Goal: Task Accomplishment & Management: Use online tool/utility

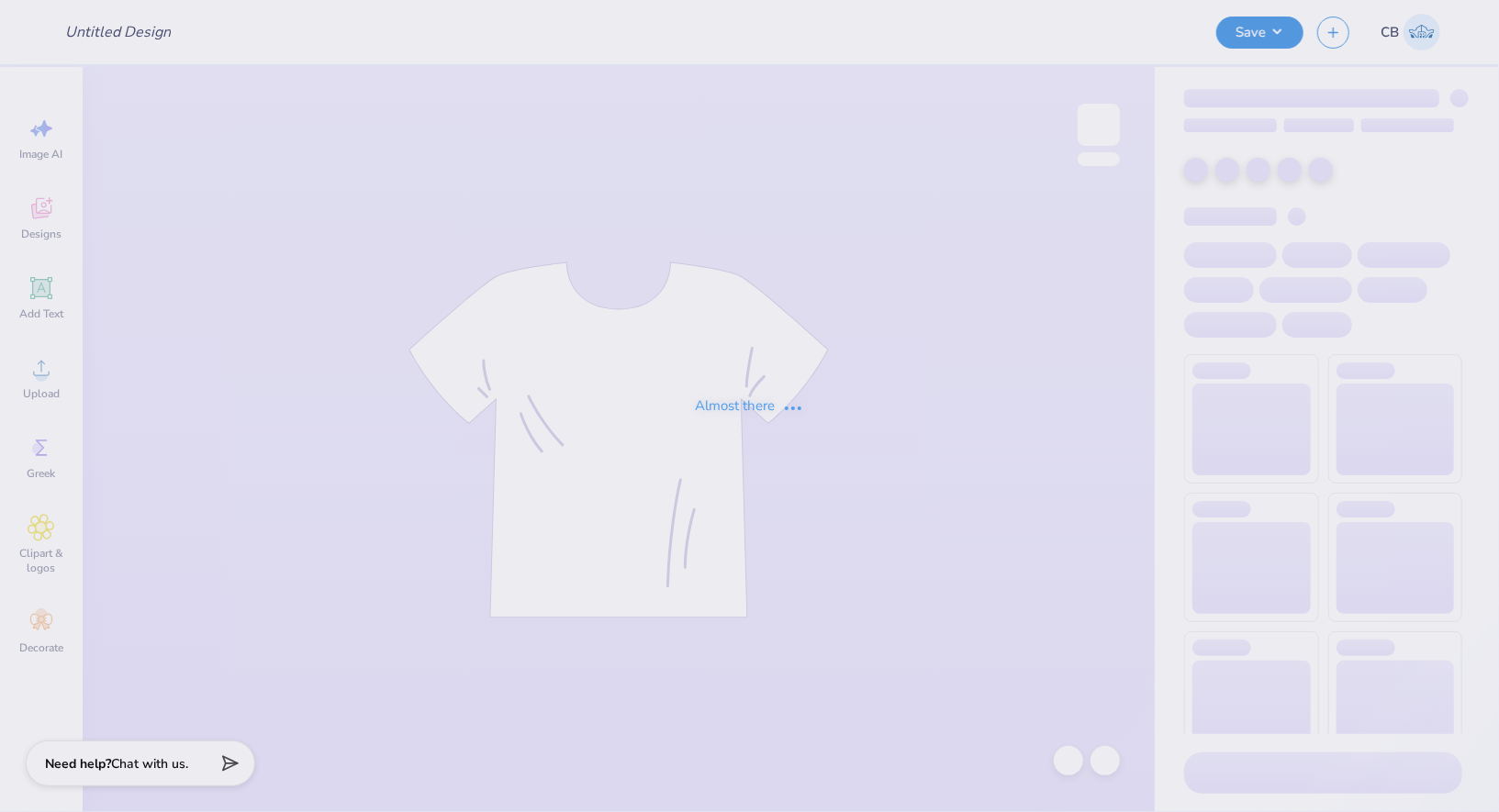
type input "fall 2025 (3)"
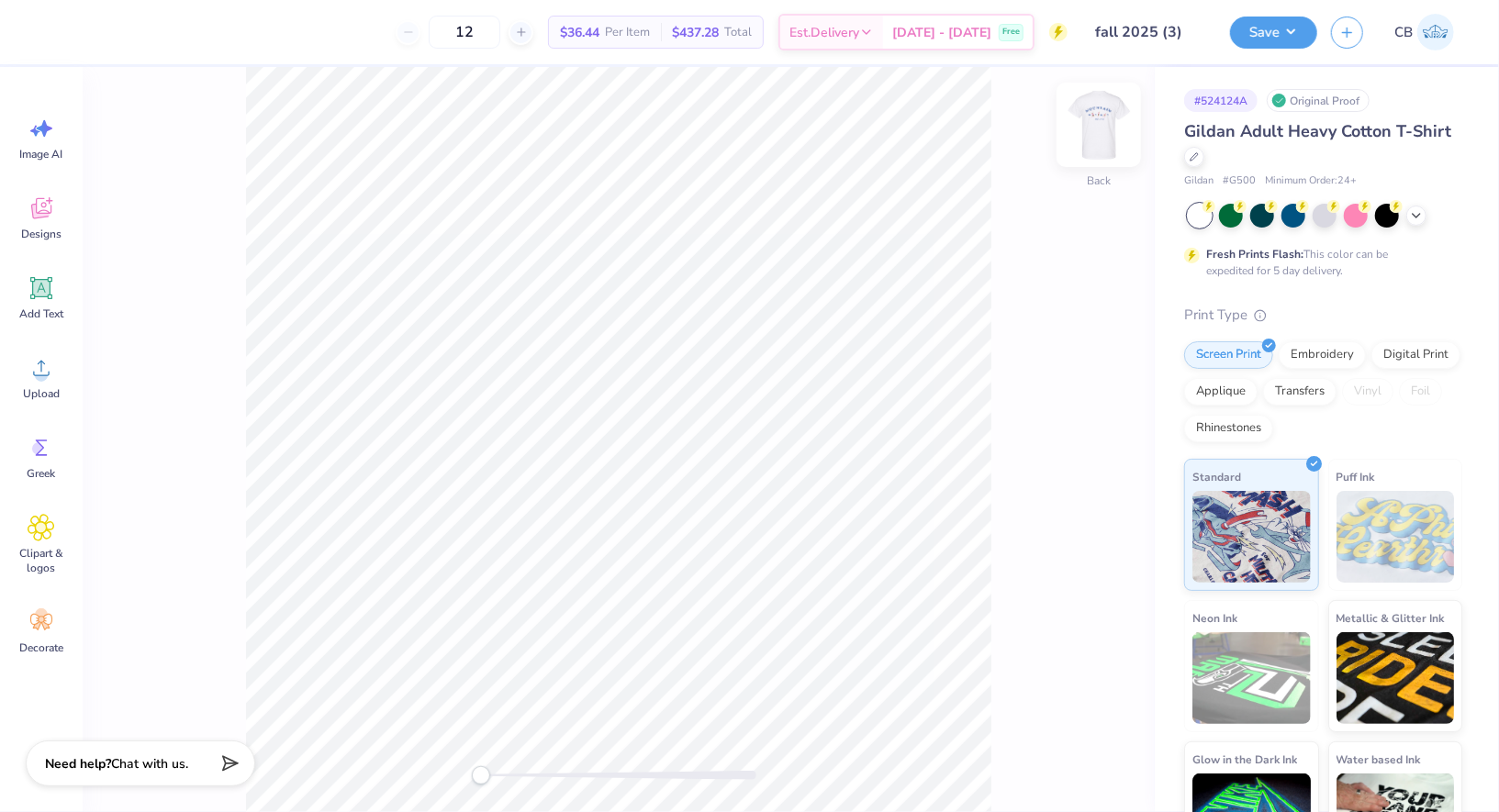
click at [1109, 121] on img at bounding box center [1099, 124] width 73 height 73
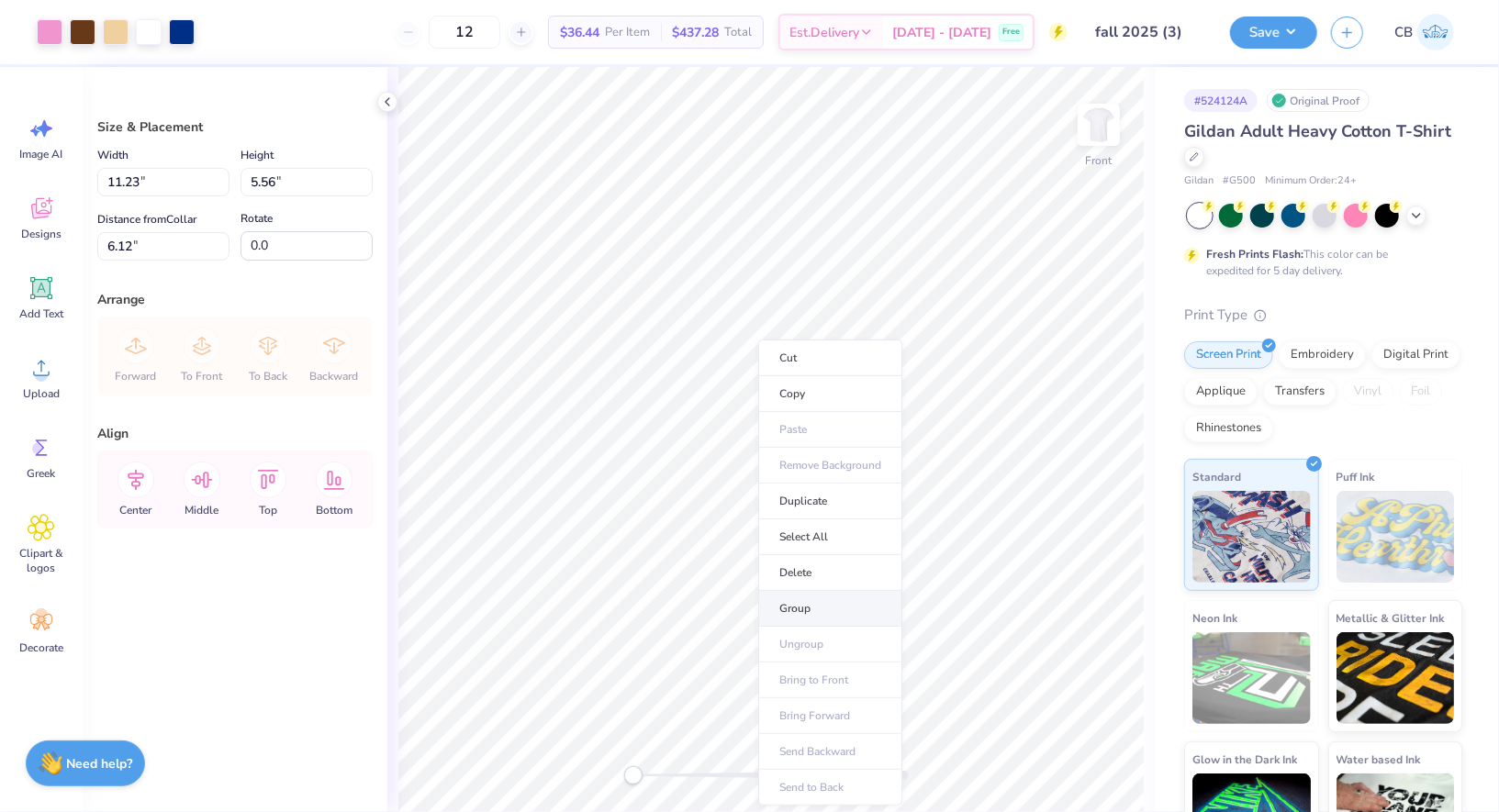
click at [813, 607] on li "Group" at bounding box center [830, 609] width 144 height 36
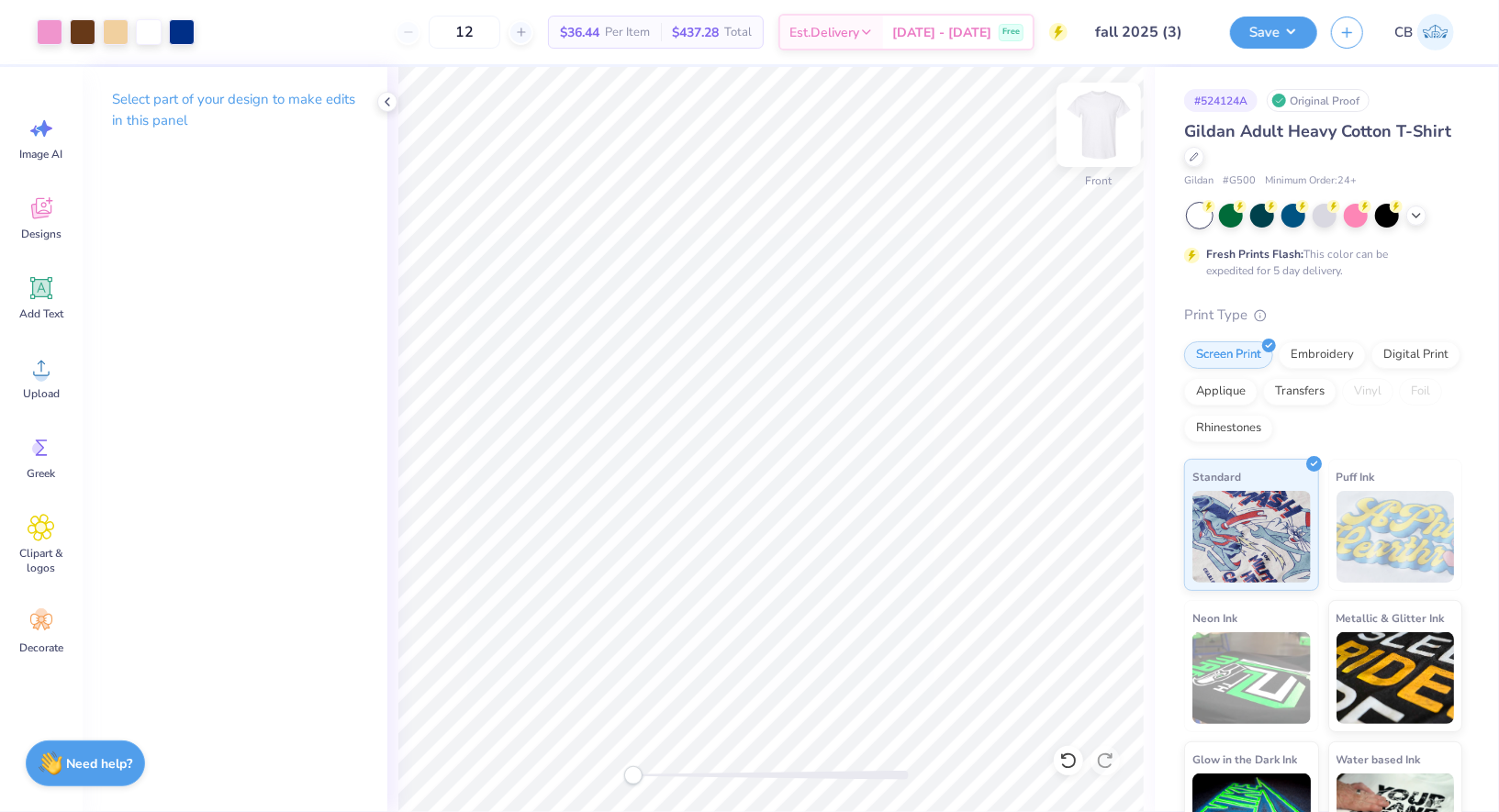
click at [1080, 138] on img at bounding box center [1099, 124] width 73 height 73
click at [48, 371] on icon at bounding box center [42, 368] width 17 height 16
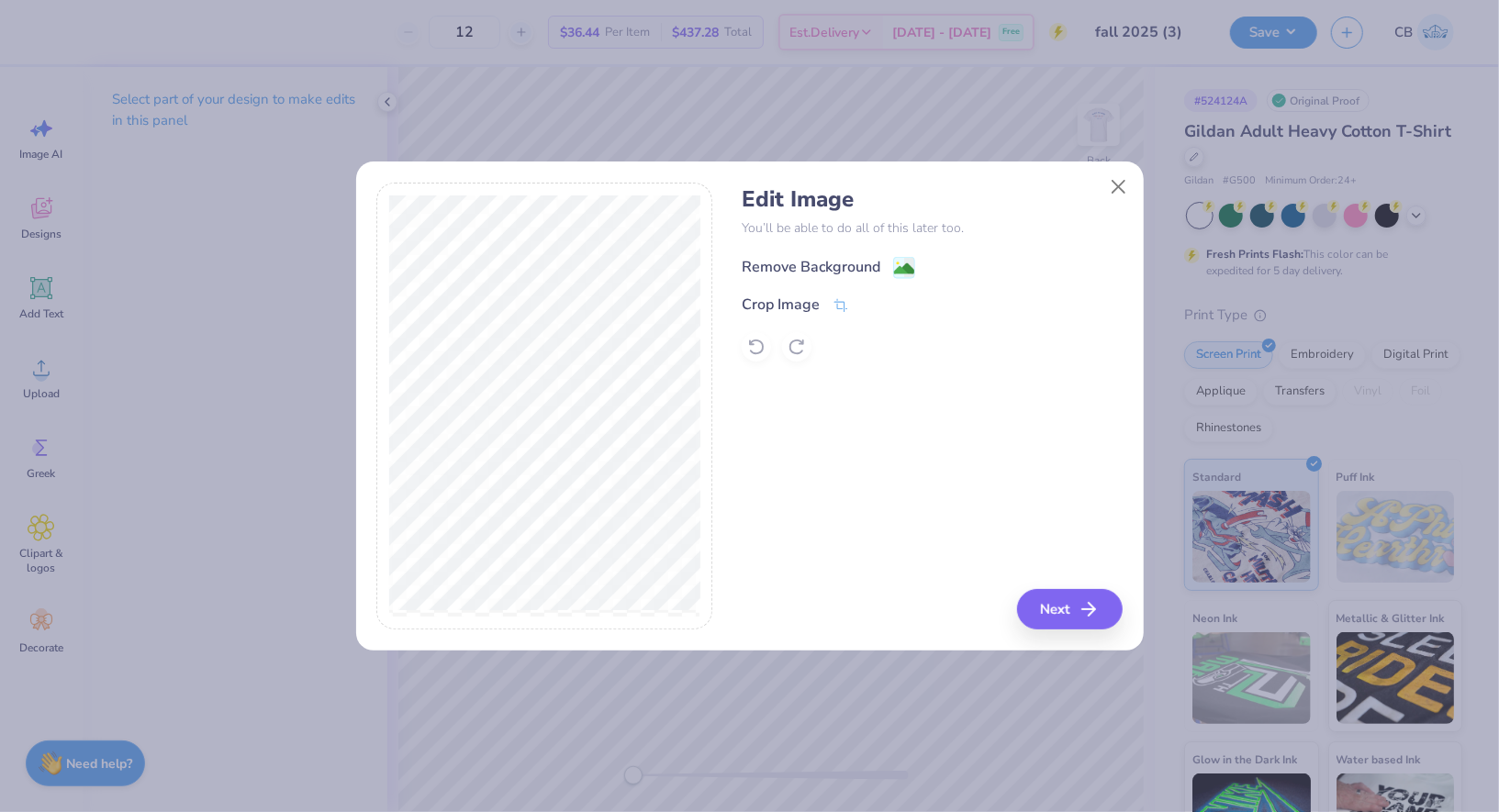
click at [907, 262] on image at bounding box center [905, 269] width 20 height 20
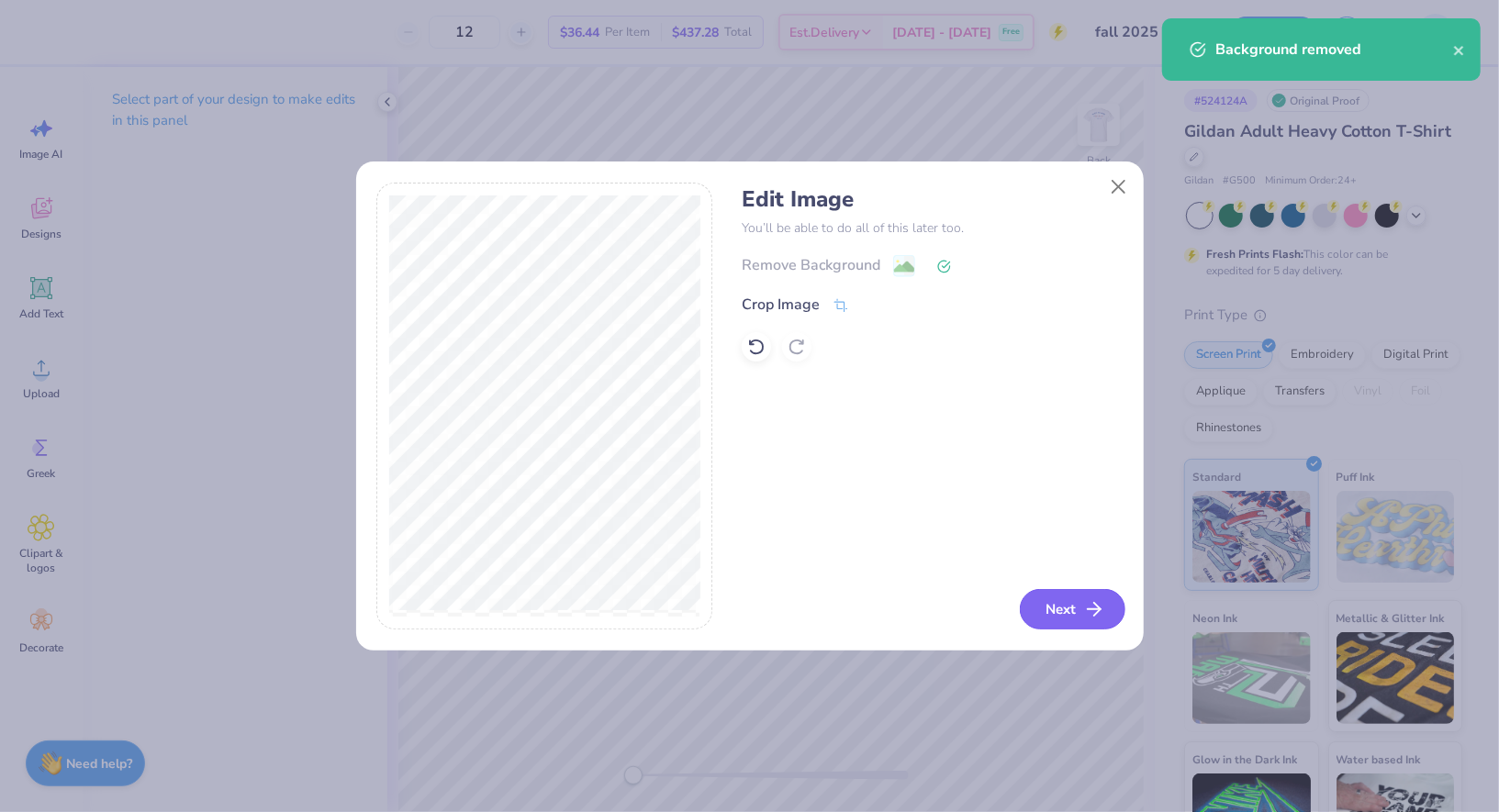
click at [1095, 609] on icon "button" at bounding box center [1095, 610] width 22 height 22
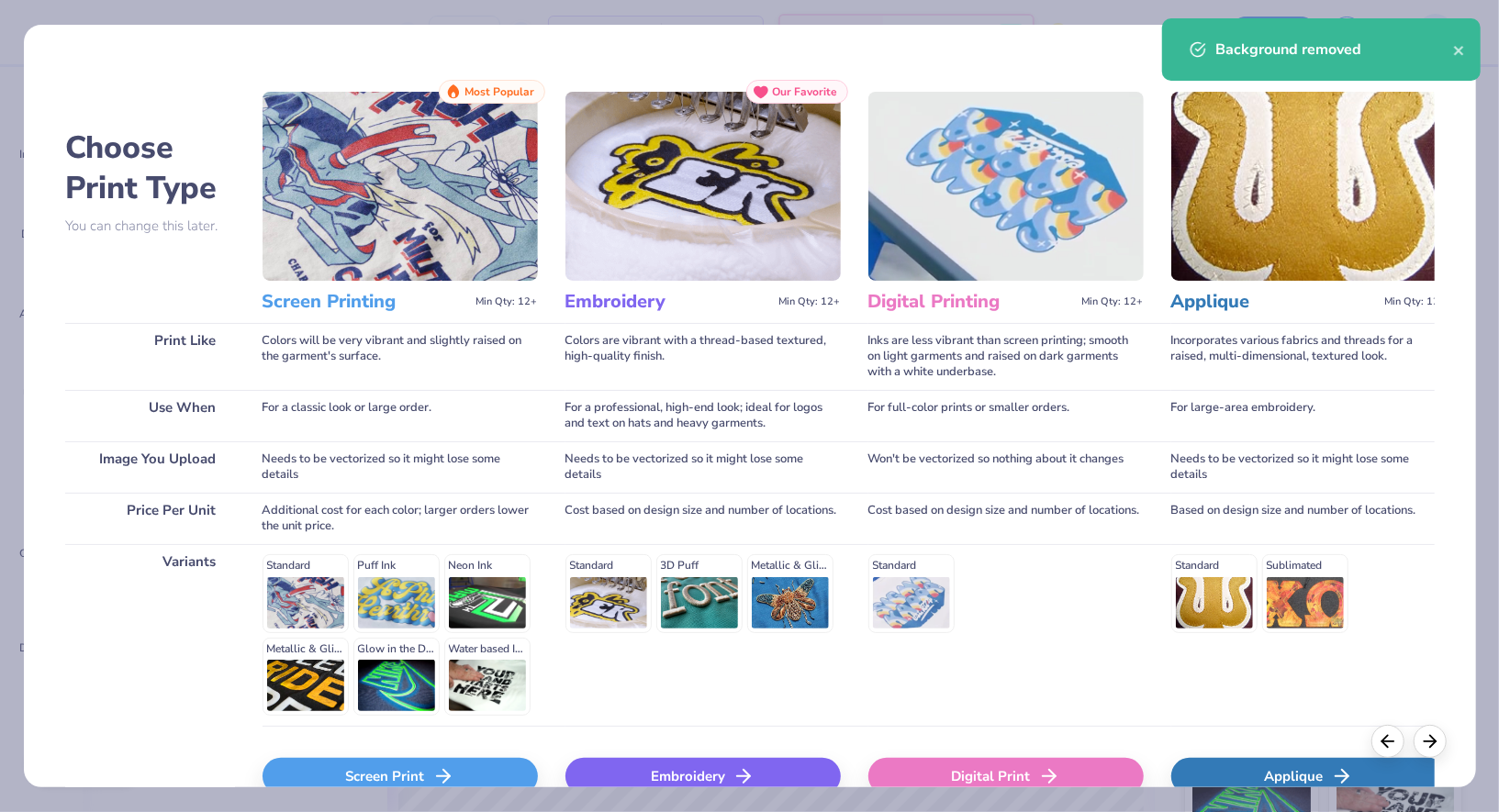
click at [449, 761] on div "Screen Print" at bounding box center [400, 777] width 275 height 37
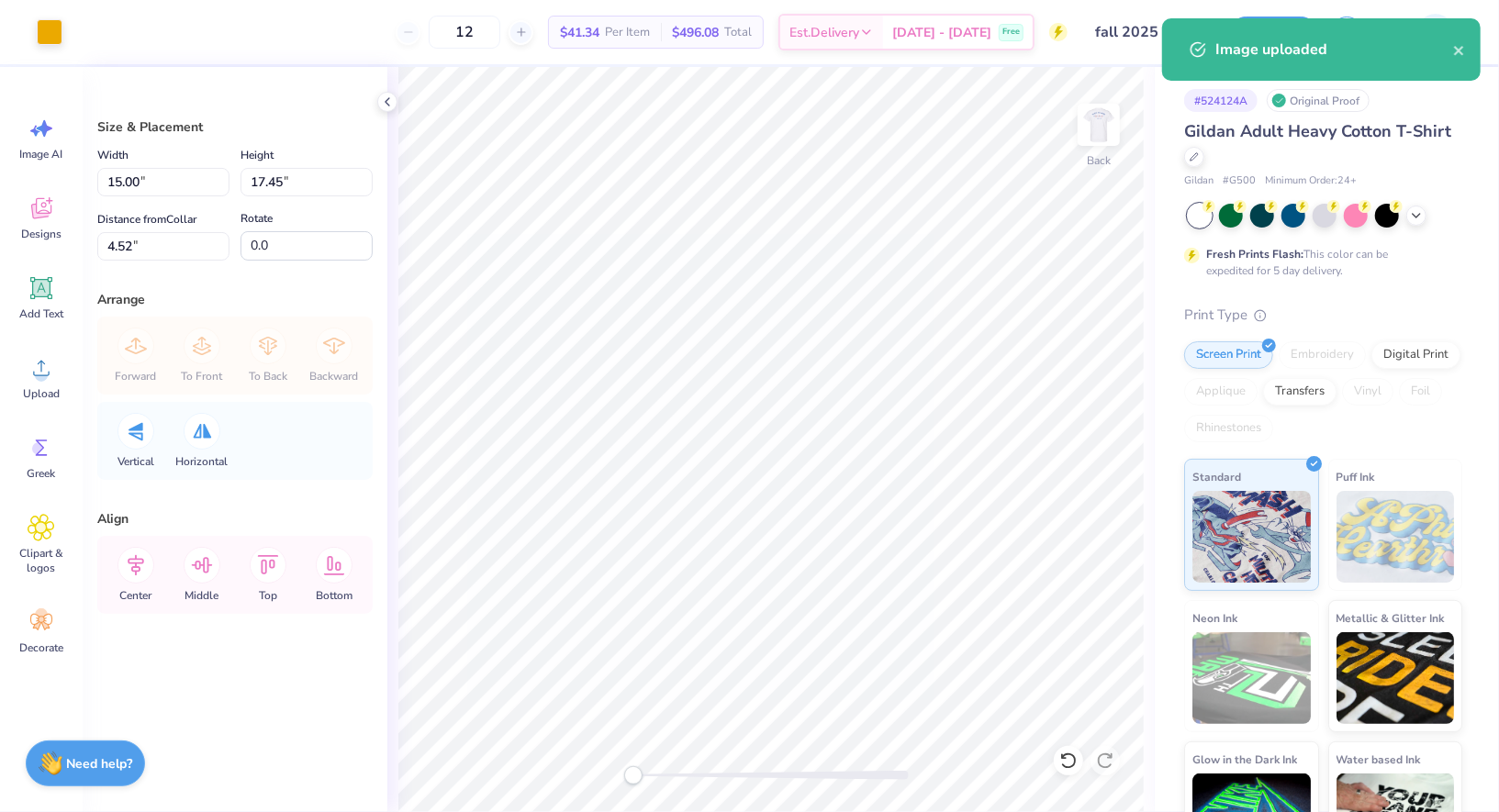
type input "2.72"
type input "3.16"
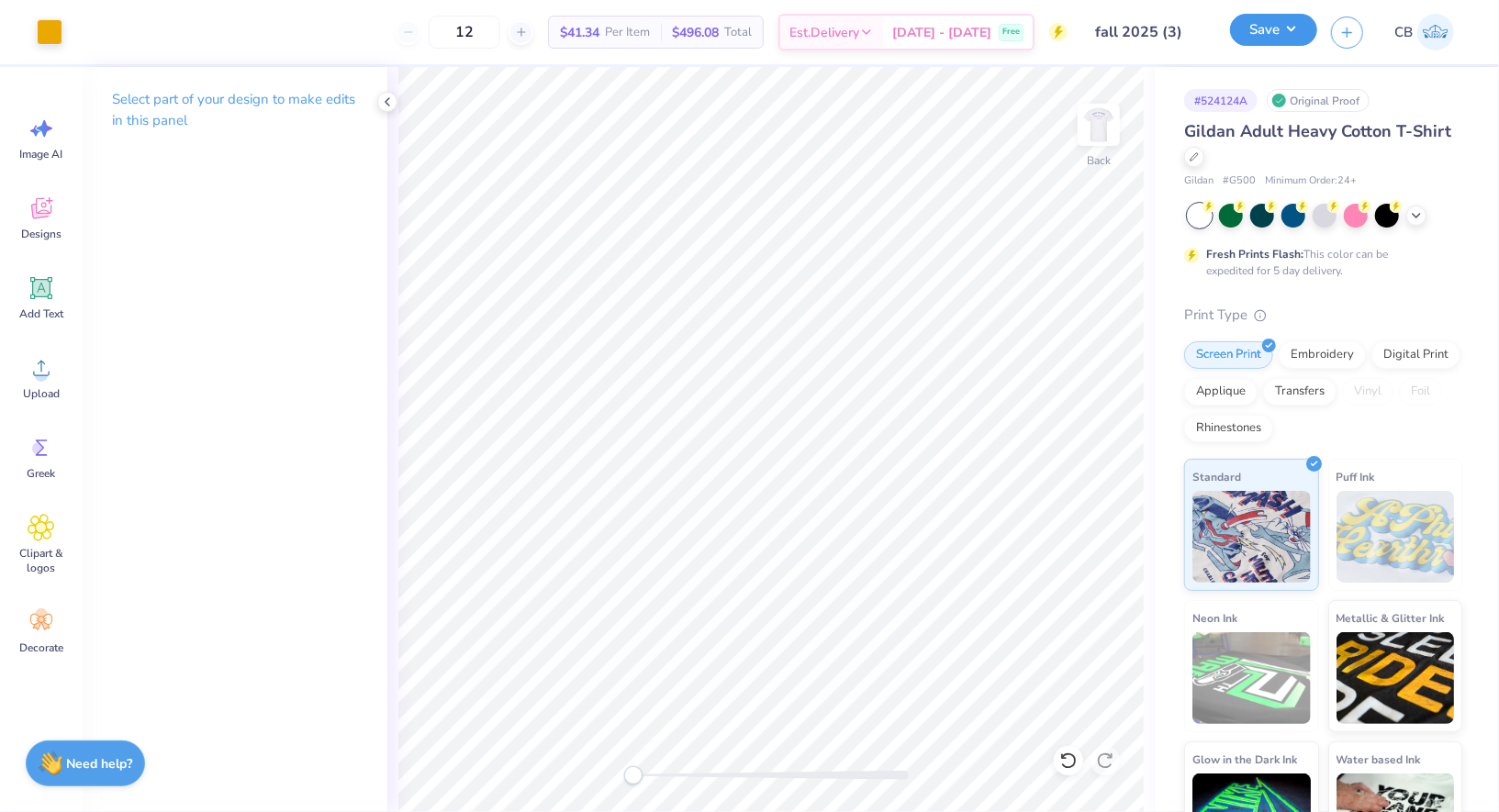
click at [1265, 23] on button "Save" at bounding box center [1274, 30] width 87 height 32
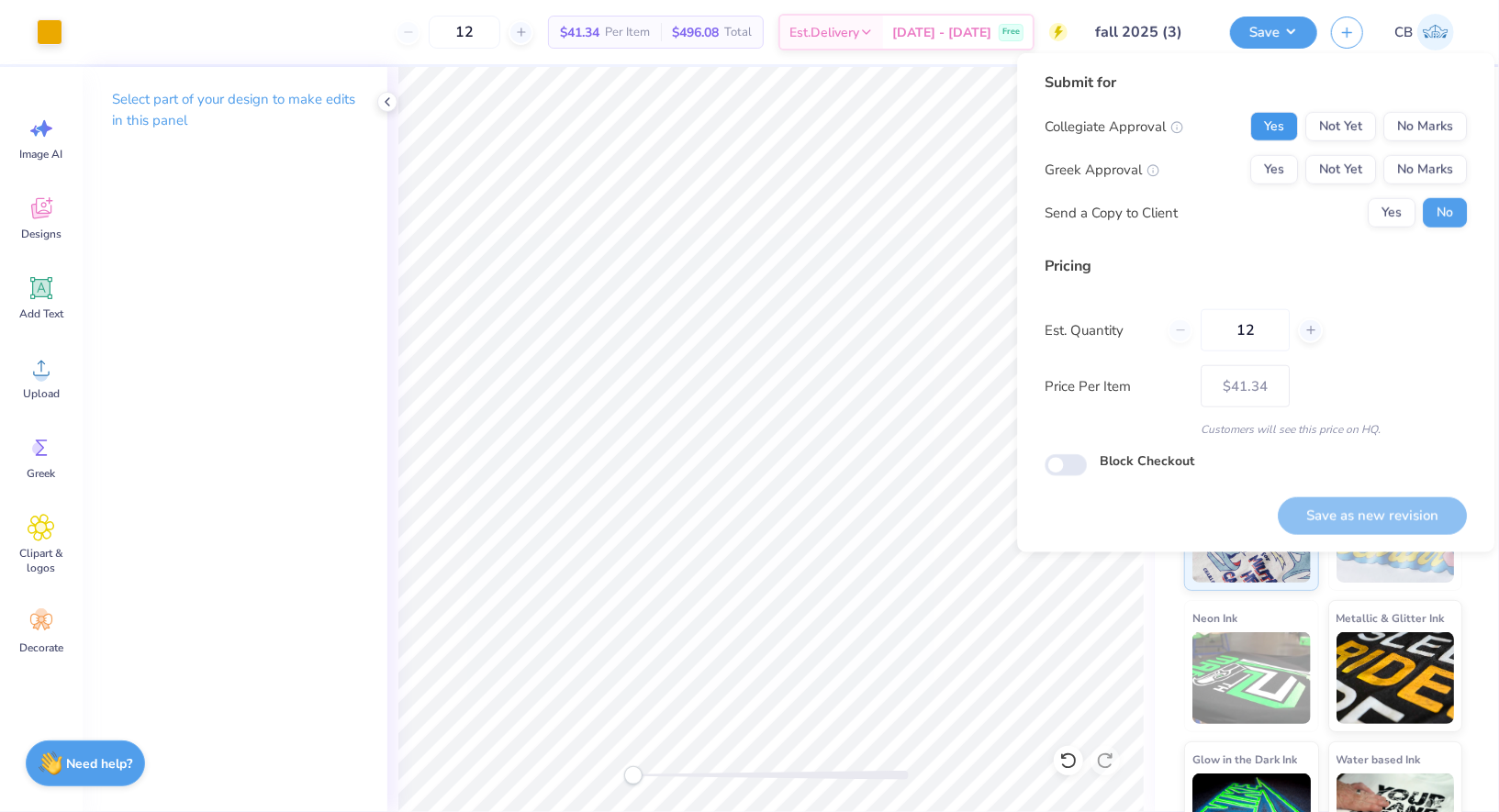
click at [1273, 126] on button "Yes" at bounding box center [1274, 127] width 47 height 30
click at [1412, 161] on button "No Marks" at bounding box center [1425, 170] width 83 height 30
click at [1329, 553] on div "Puff Ink" at bounding box center [1396, 525] width 135 height 133
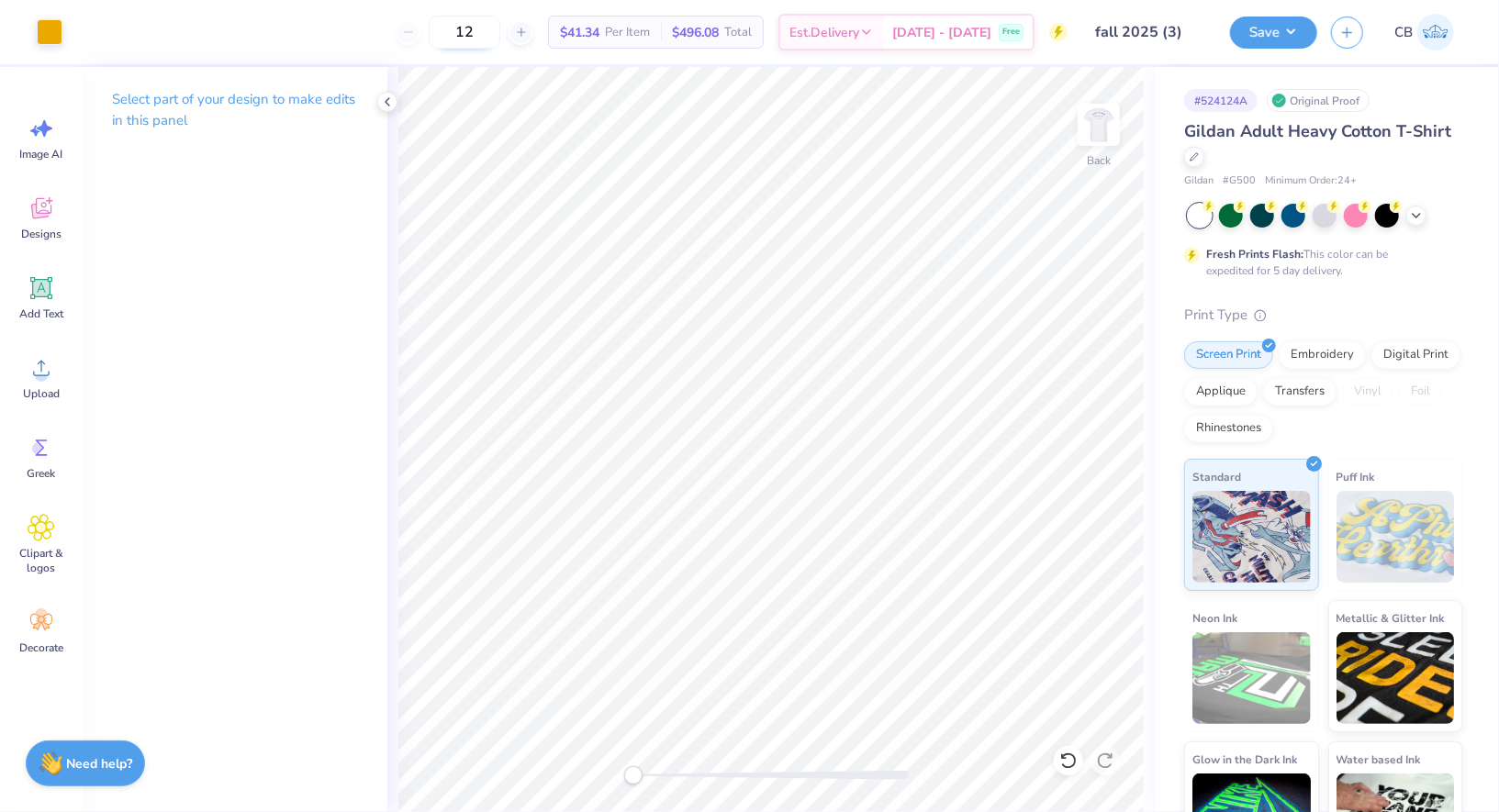
click at [501, 33] on input "12" at bounding box center [464, 32] width 71 height 33
type input "24"
click at [1279, 31] on button "Save" at bounding box center [1274, 30] width 87 height 32
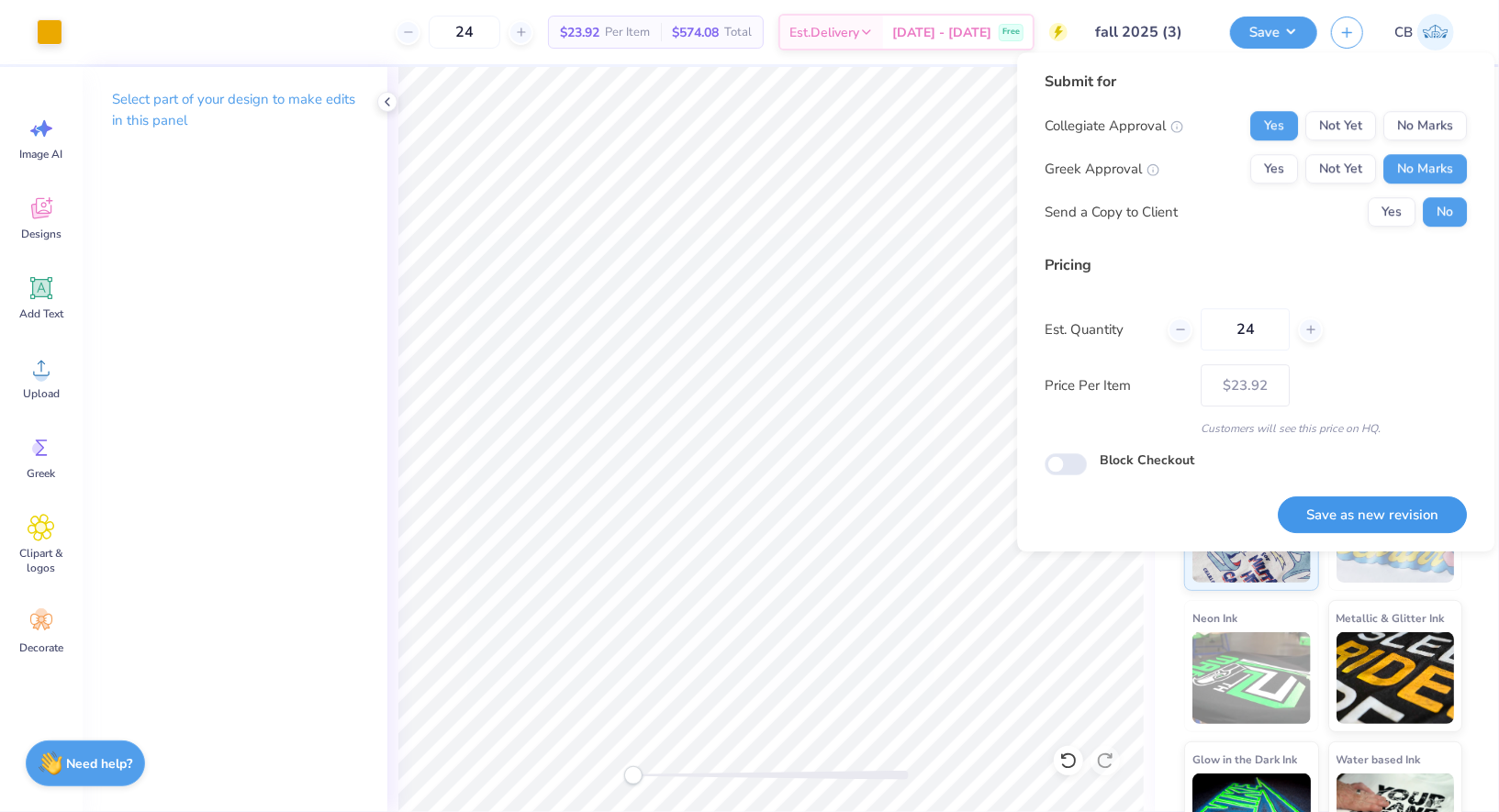
click at [1378, 526] on button "Save as new revision" at bounding box center [1372, 515] width 189 height 38
type input "$23.92"
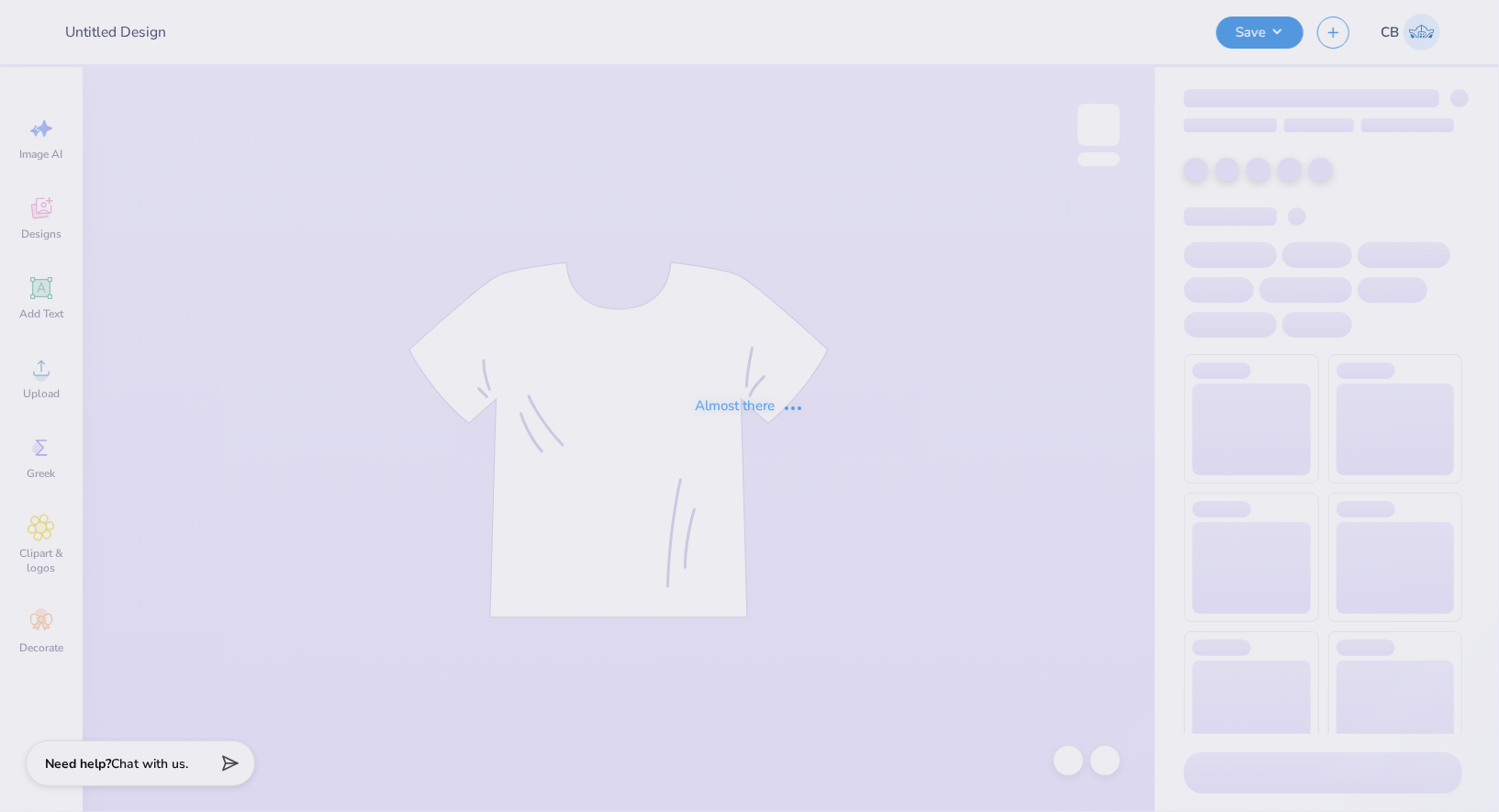
type input "fall 2025 (4)"
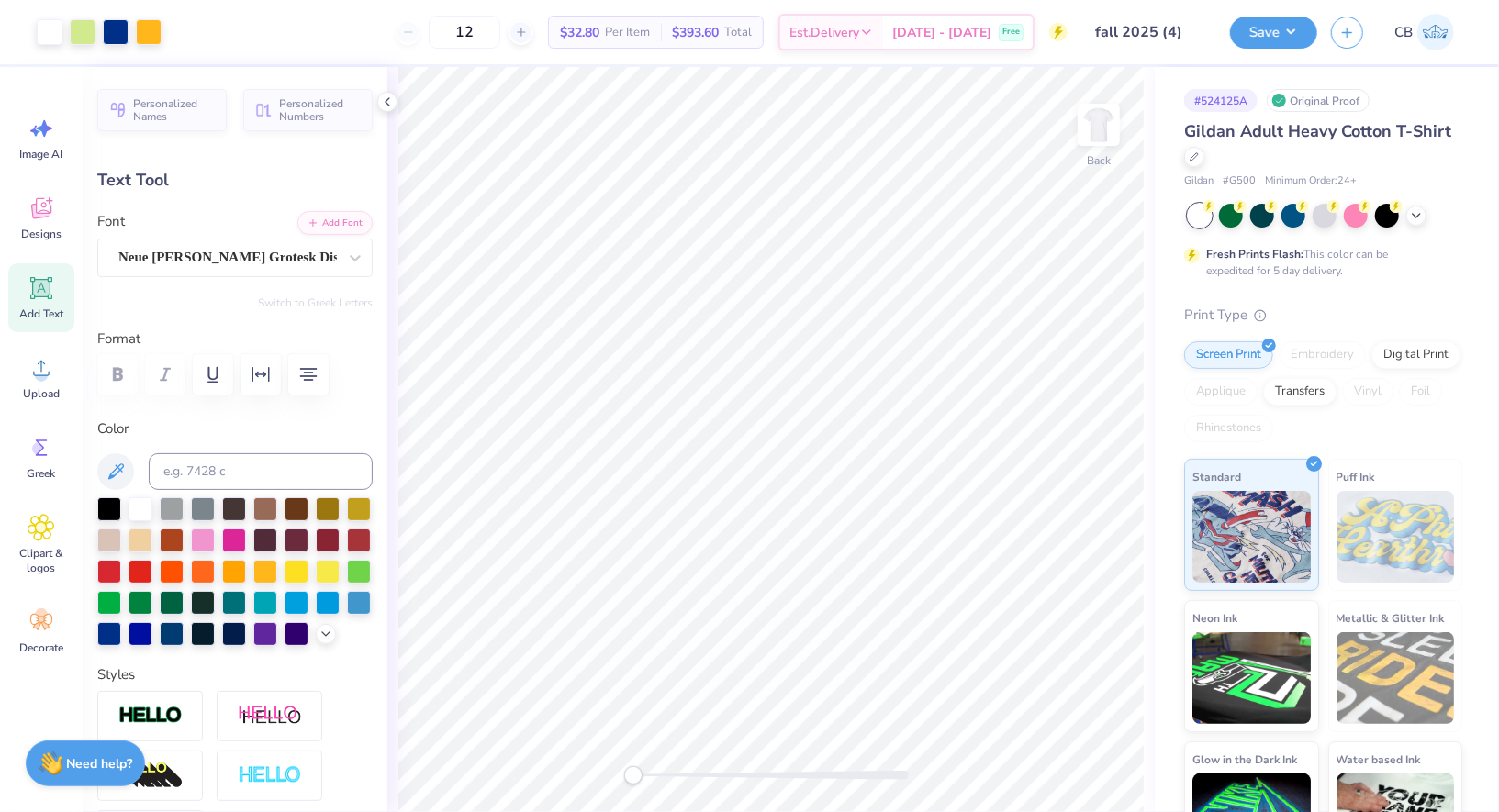
type input "0.0"
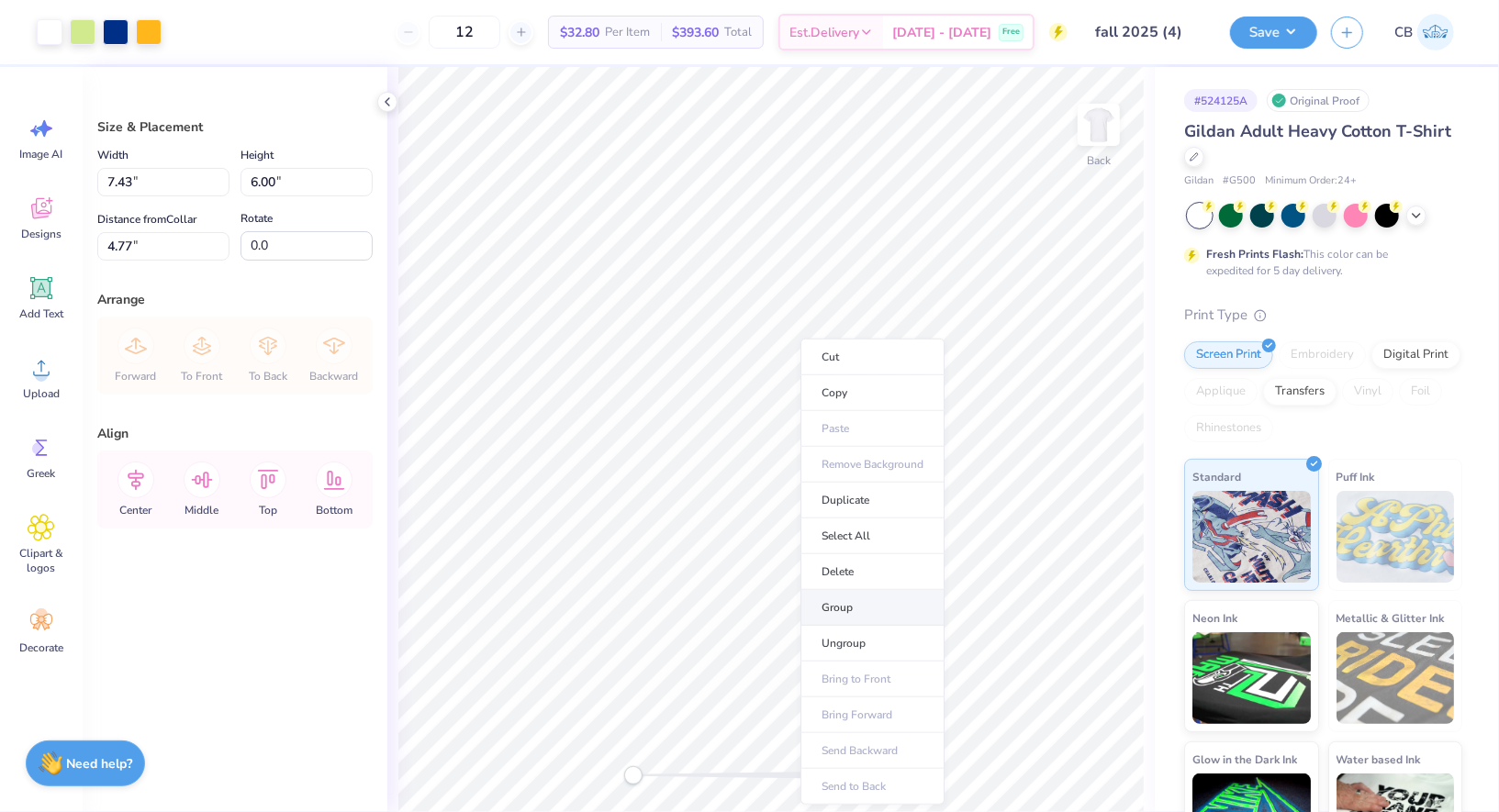
click at [867, 609] on li "Group" at bounding box center [872, 608] width 144 height 36
click at [1107, 123] on img at bounding box center [1099, 124] width 73 height 73
type input "9.18"
type input "7.41"
type input "4.83"
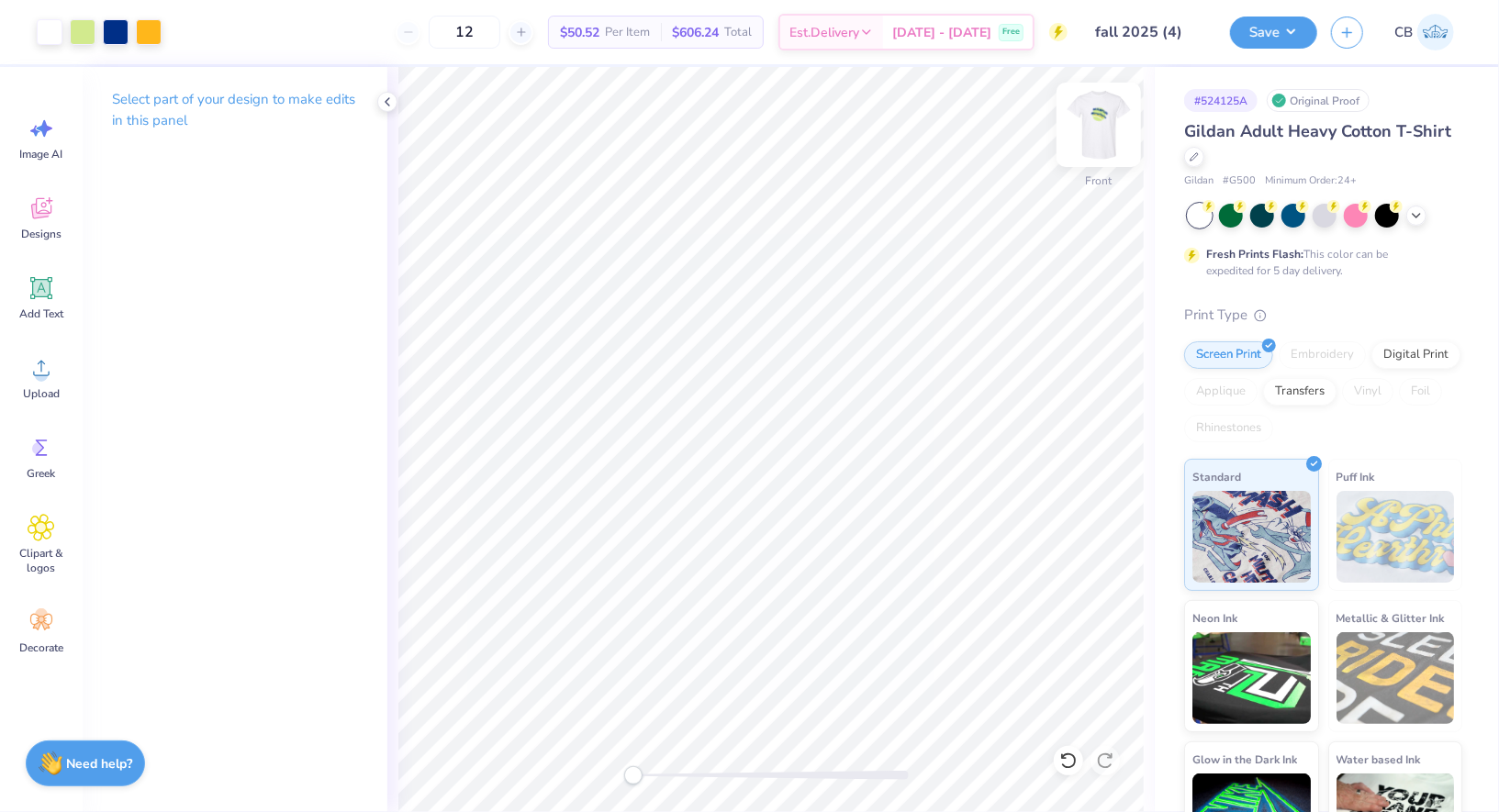
click at [1092, 155] on img at bounding box center [1099, 124] width 73 height 73
click at [41, 385] on div "Upload" at bounding box center [41, 377] width 66 height 69
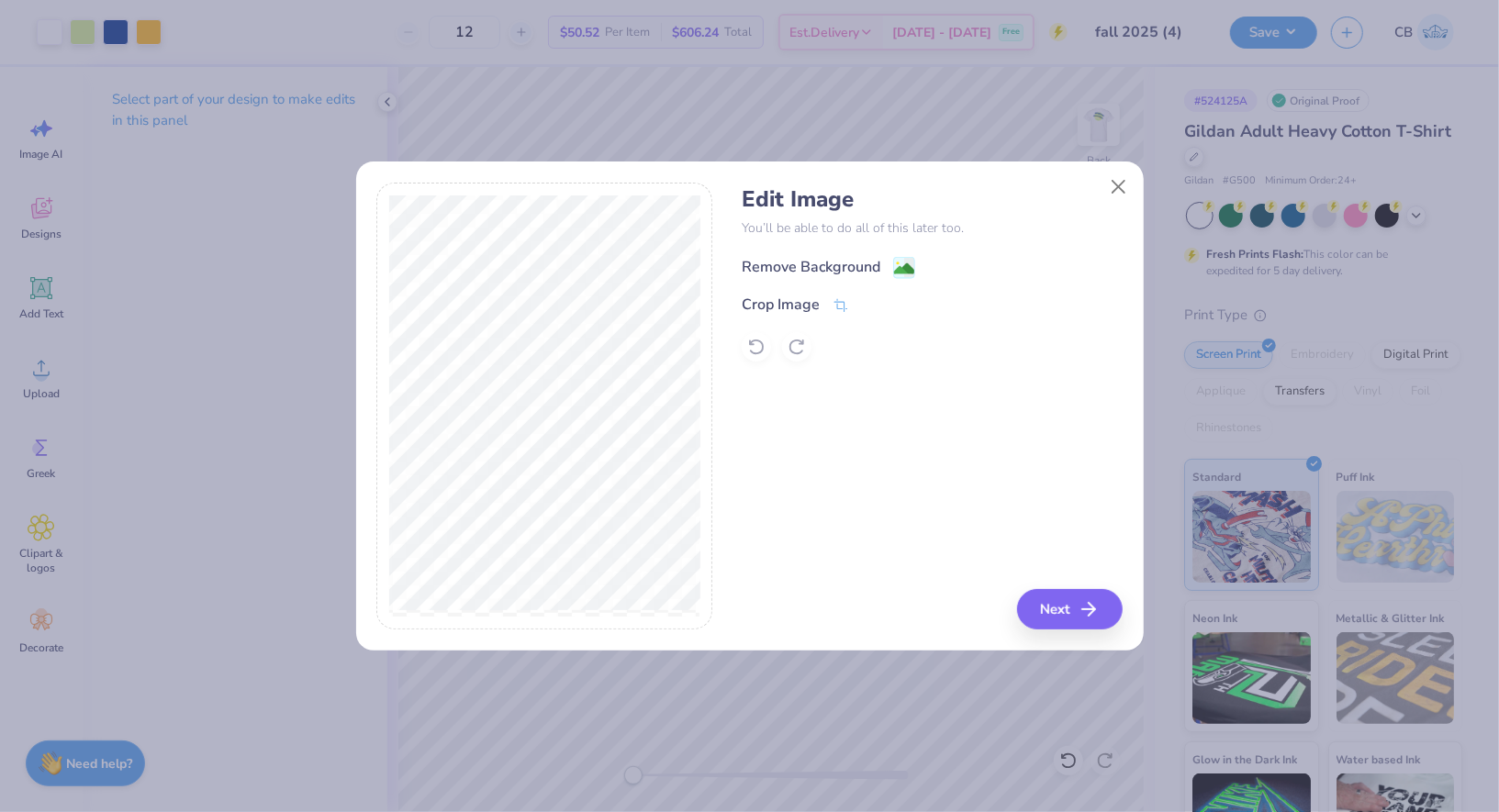
click at [908, 264] on image at bounding box center [905, 269] width 20 height 20
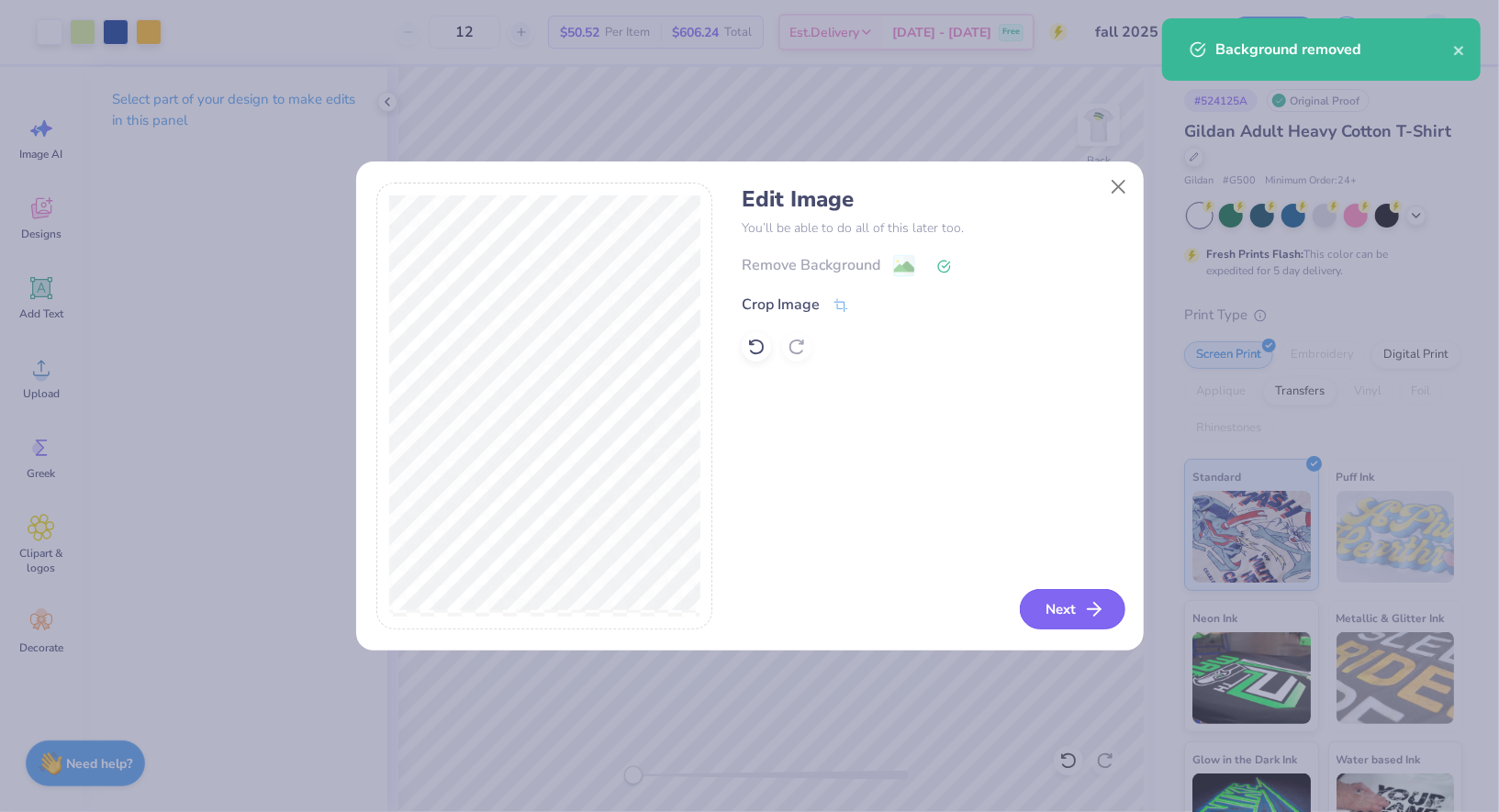
click at [1029, 600] on button "Next" at bounding box center [1073, 610] width 106 height 41
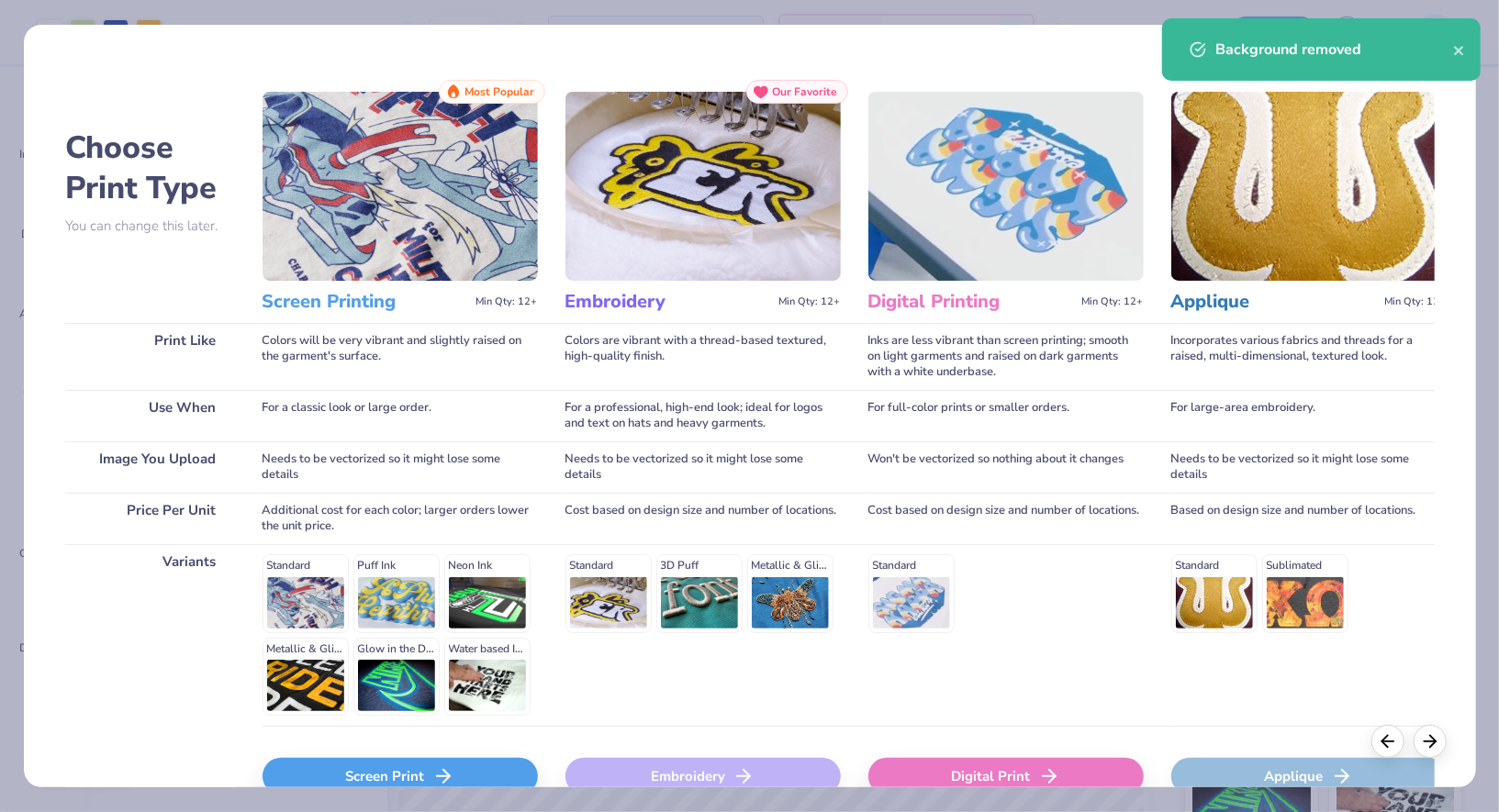
click at [489, 769] on div "Screen Print" at bounding box center [400, 777] width 275 height 37
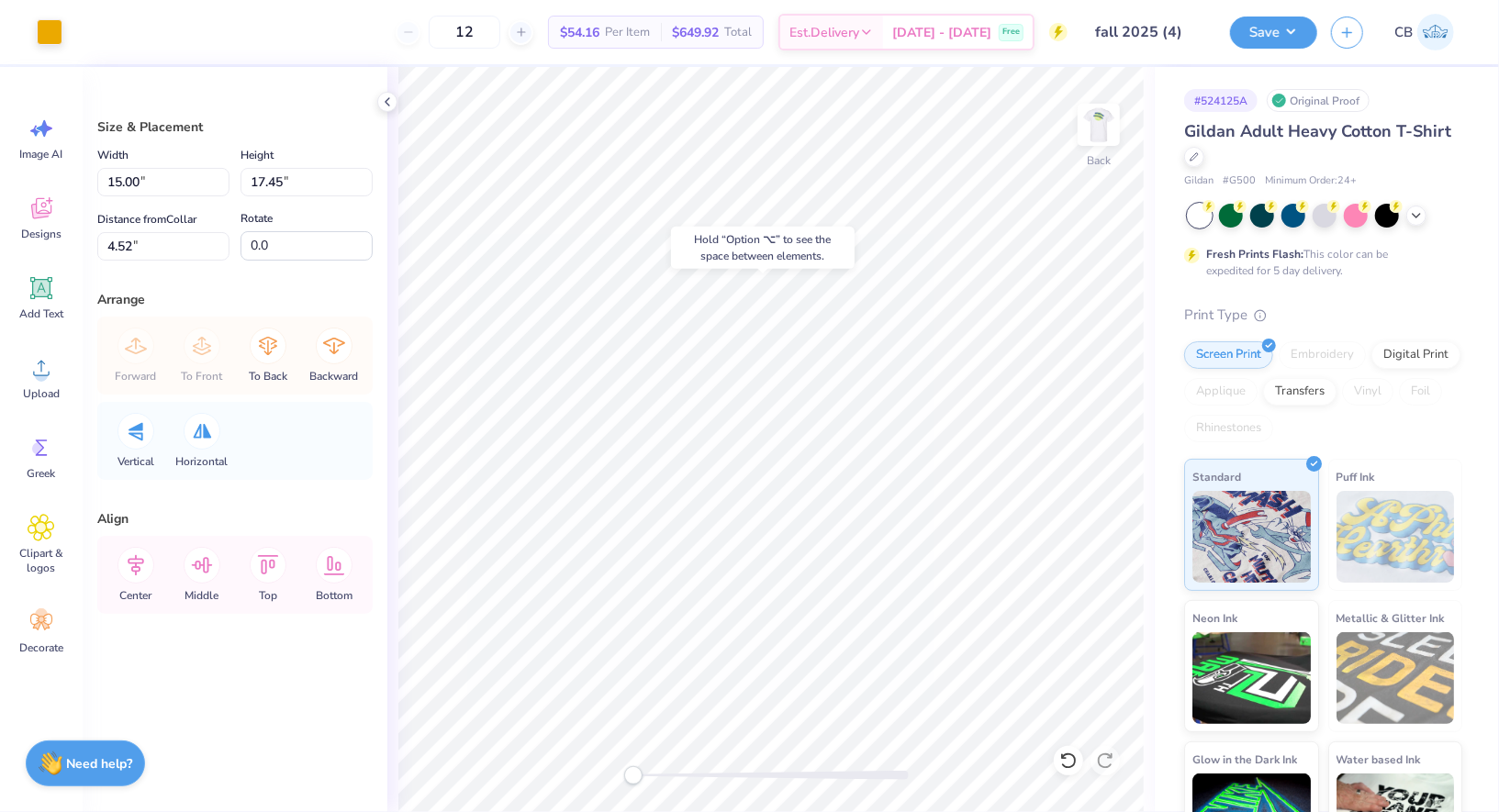
type input "7.43"
type input "6.00"
type input "4.77"
type input "3.24"
type input "3.78"
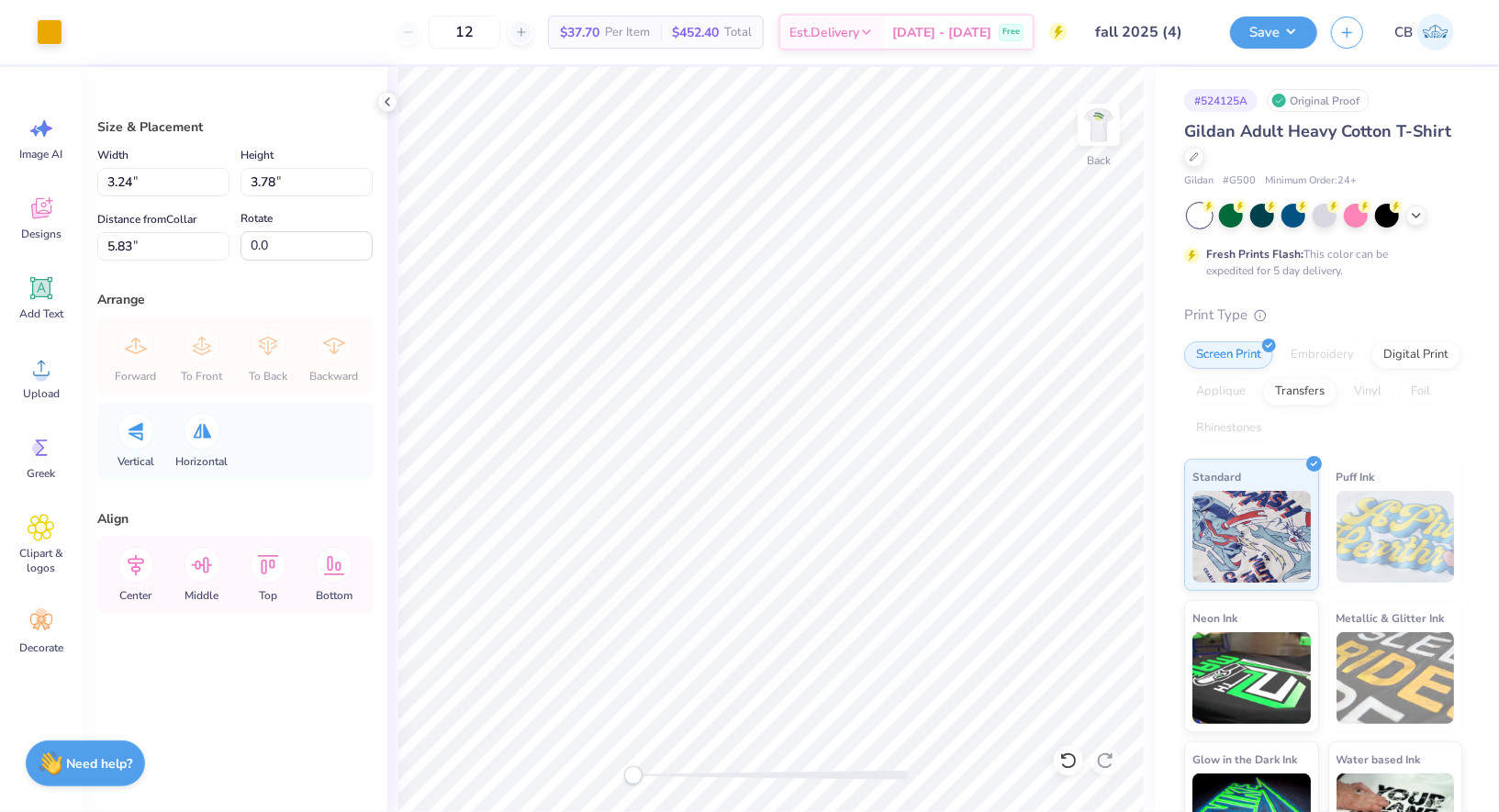
type input "2.57"
type input "2.99"
type input "3.00"
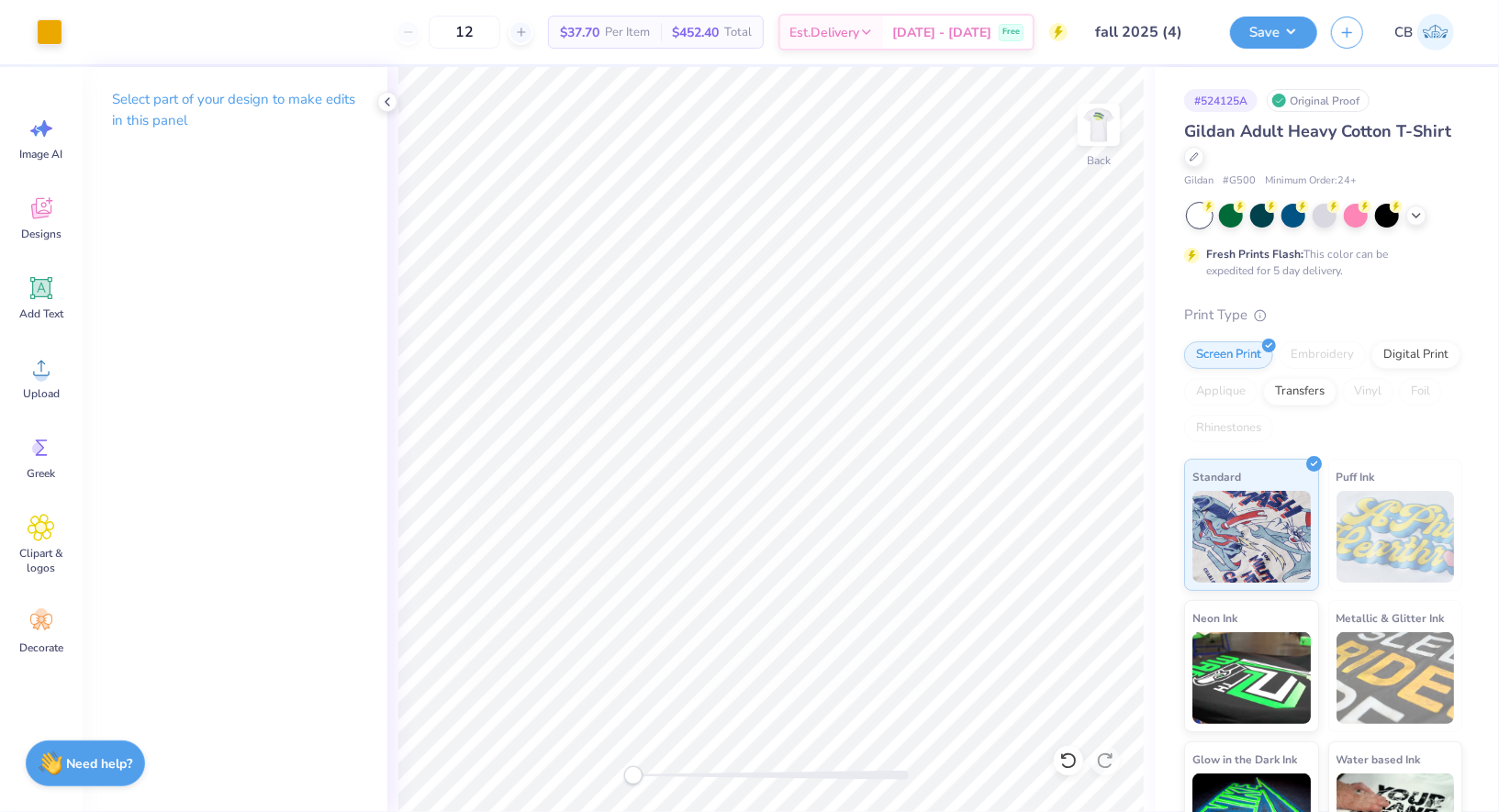
click at [1295, 15] on div "Save CB" at bounding box center [1365, 32] width 269 height 64
click at [1295, 22] on button "Save" at bounding box center [1274, 30] width 87 height 32
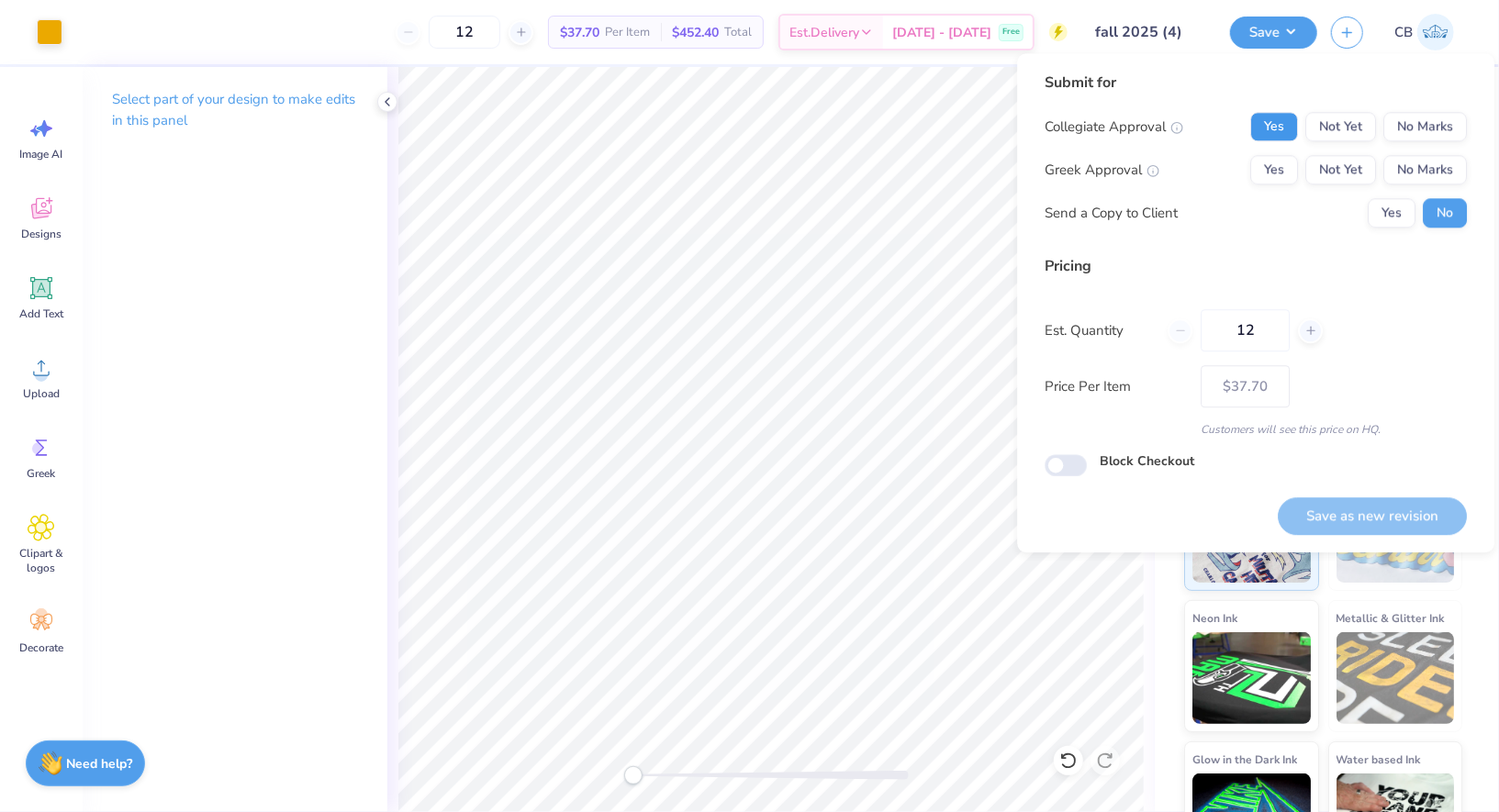
click at [1277, 133] on button "Yes" at bounding box center [1274, 127] width 47 height 30
click at [1435, 181] on button "No Marks" at bounding box center [1425, 170] width 83 height 30
click at [1404, 514] on button "Save as new revision" at bounding box center [1372, 516] width 189 height 38
type input "$37.70"
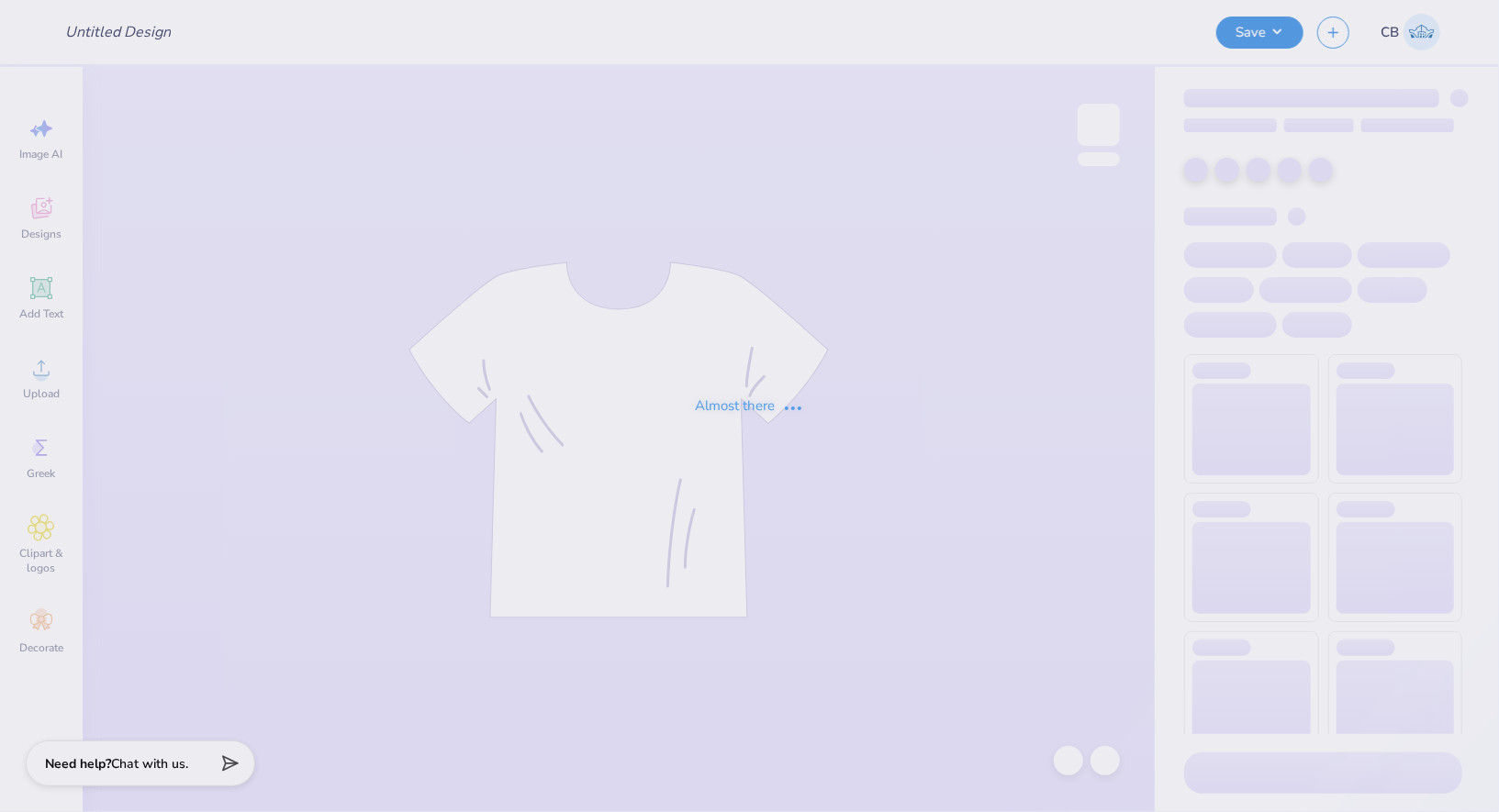
type input "fall 2025 (1)"
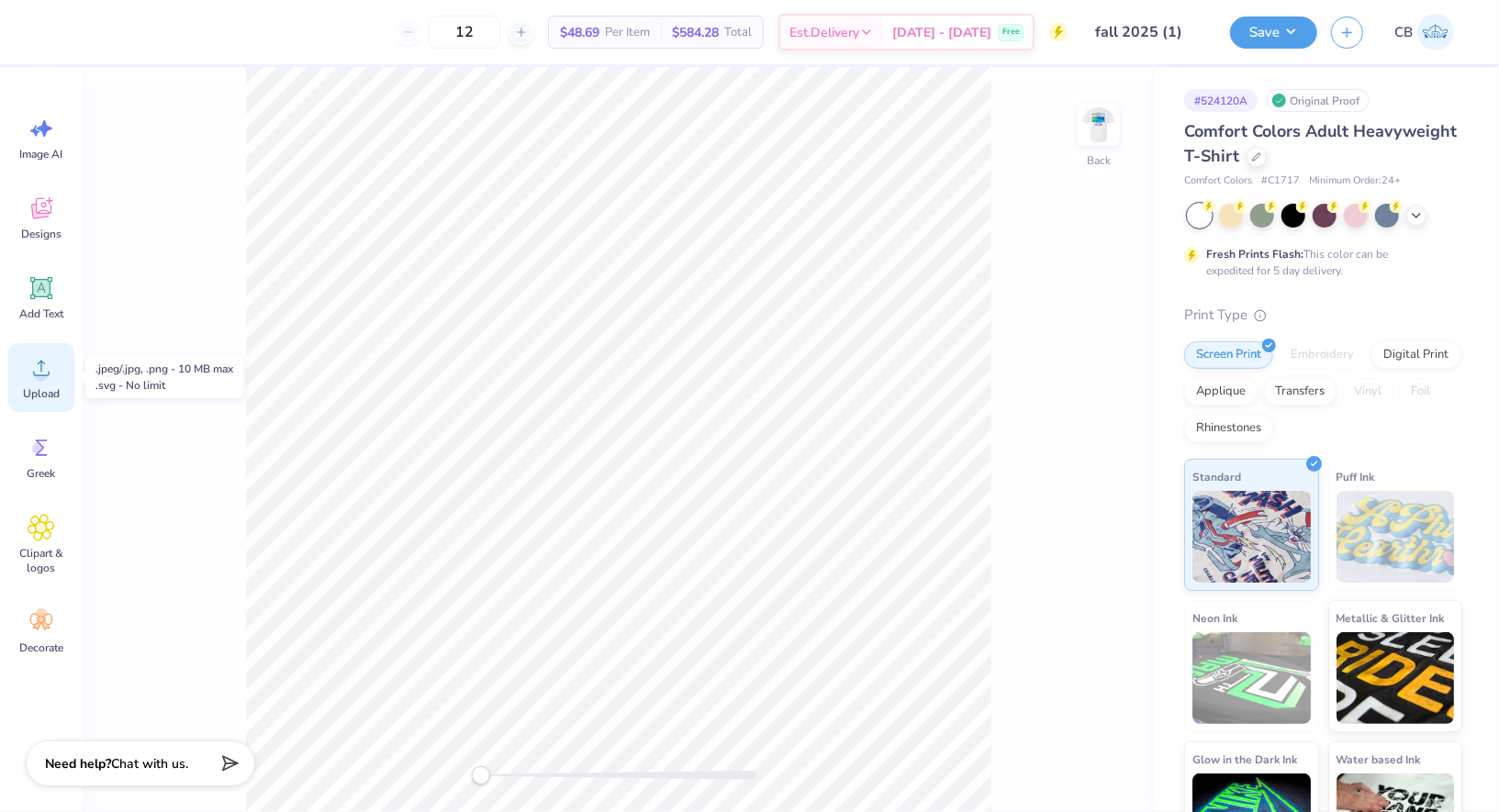
click at [29, 397] on span "Upload" at bounding box center [42, 394] width 37 height 15
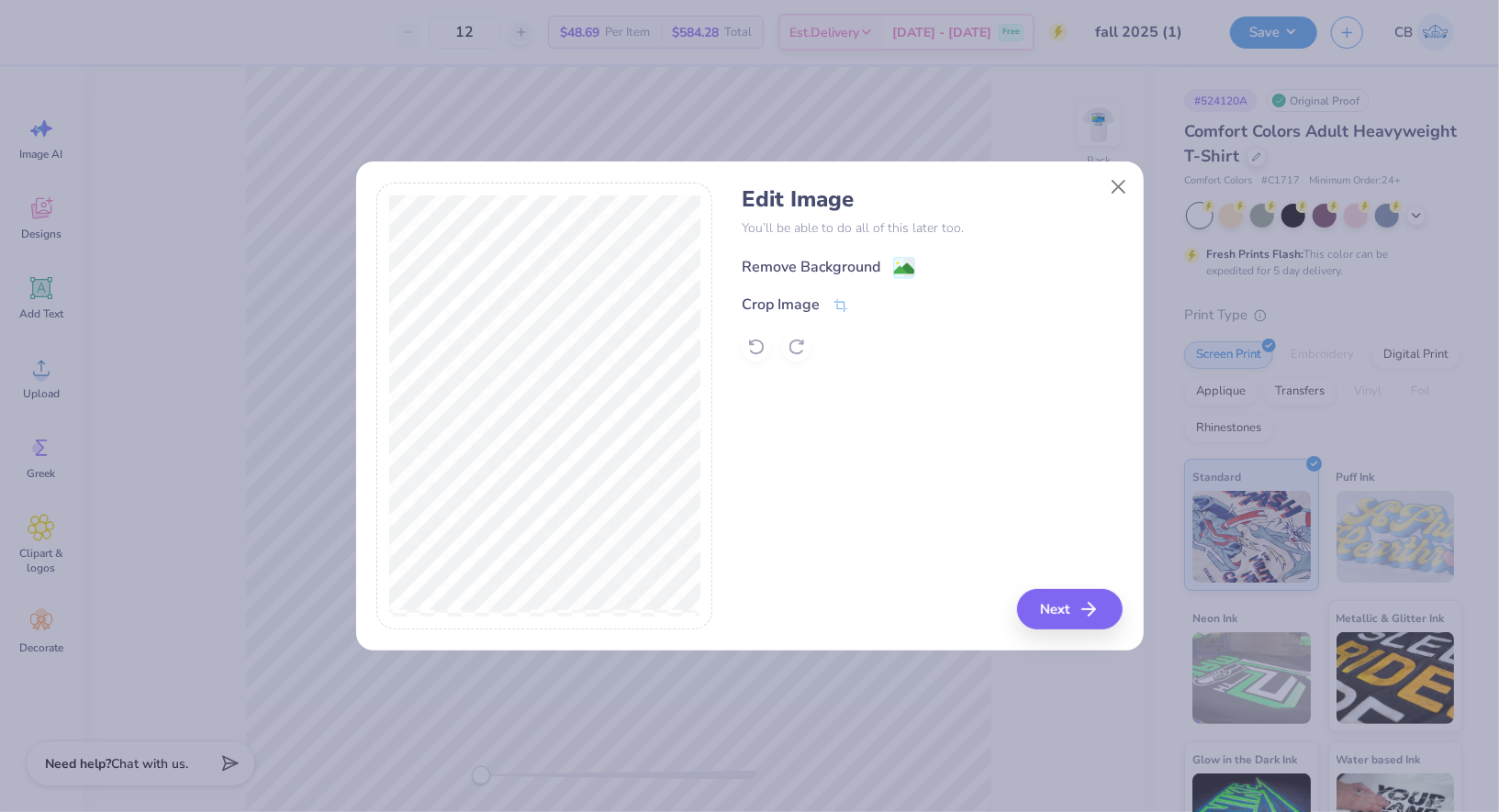
click at [904, 273] on image at bounding box center [905, 269] width 20 height 20
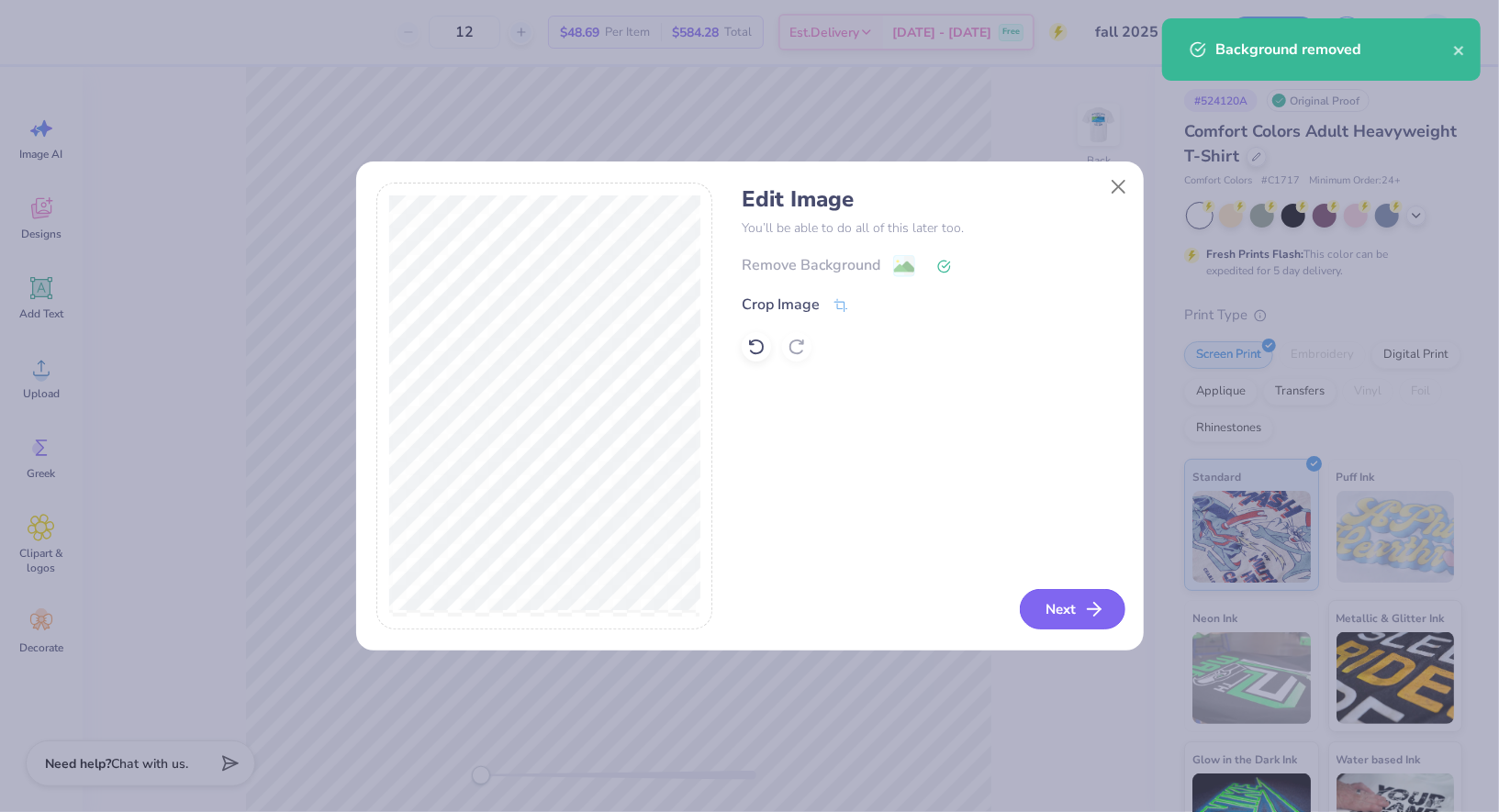
click at [1086, 615] on icon "button" at bounding box center [1095, 610] width 22 height 22
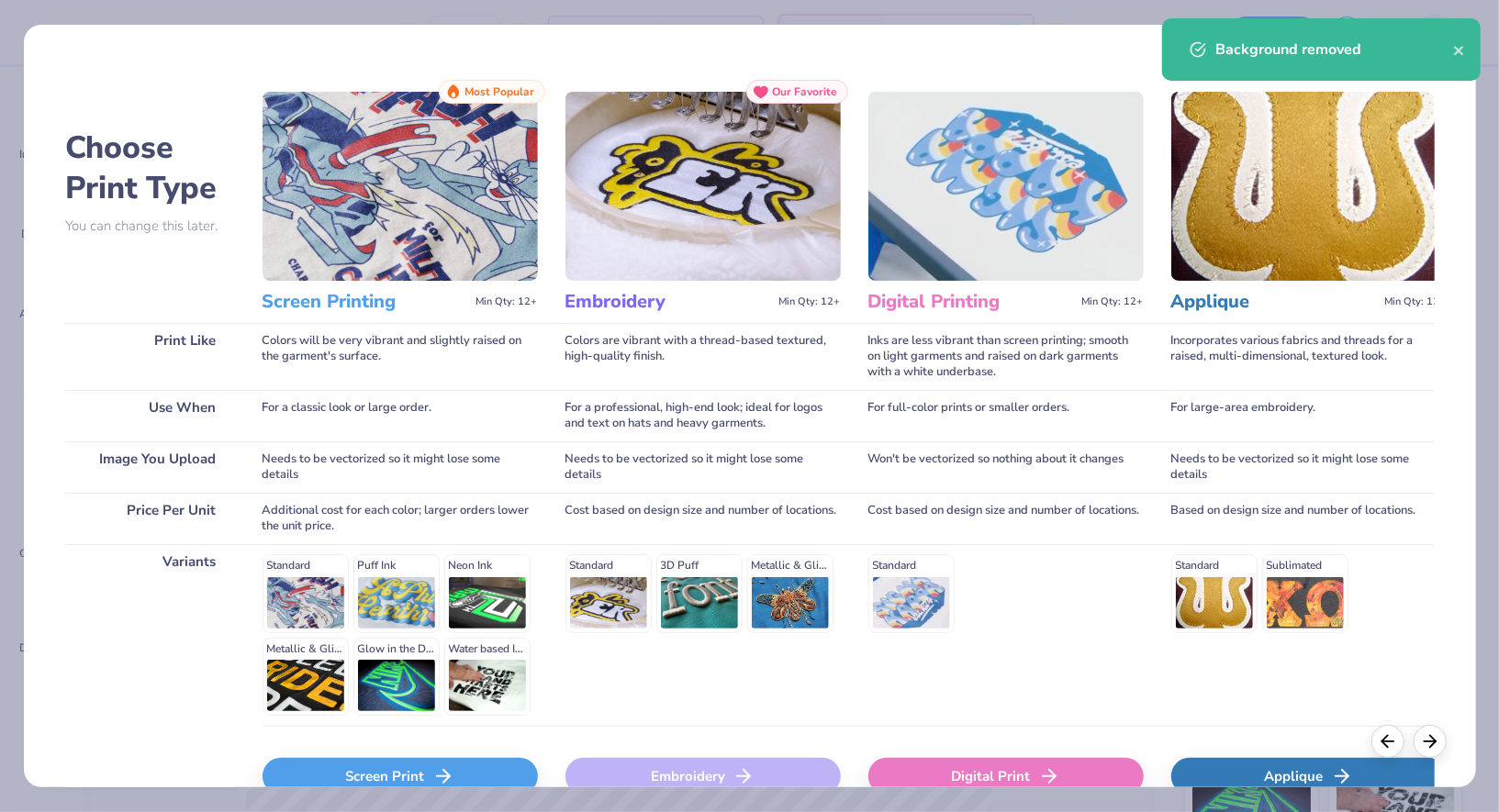
click at [459, 764] on div "Screen Print" at bounding box center [400, 777] width 275 height 37
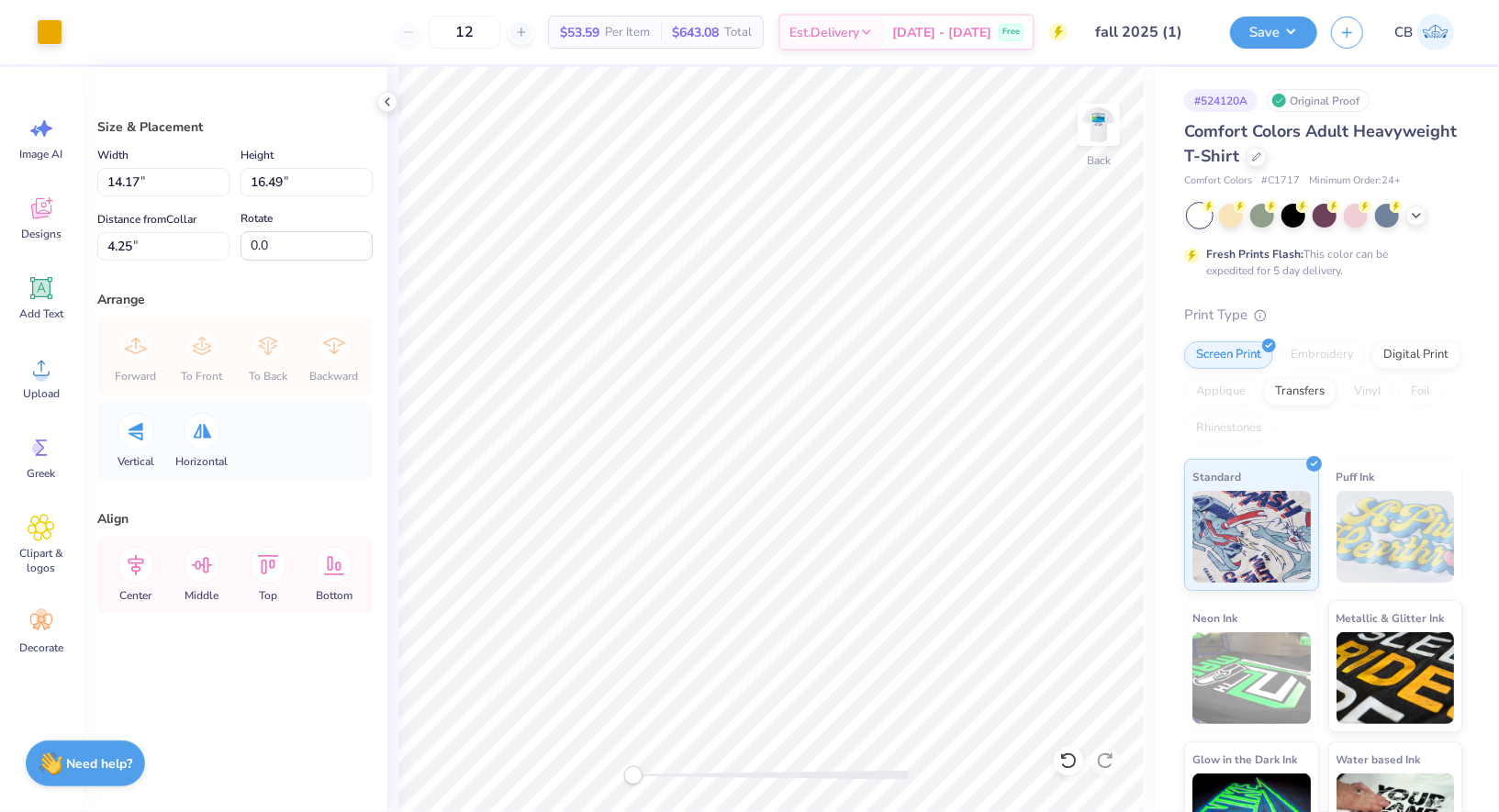
type input "3.04"
type input "3.54"
type input "2.73"
type input "3.18"
type input "3.00"
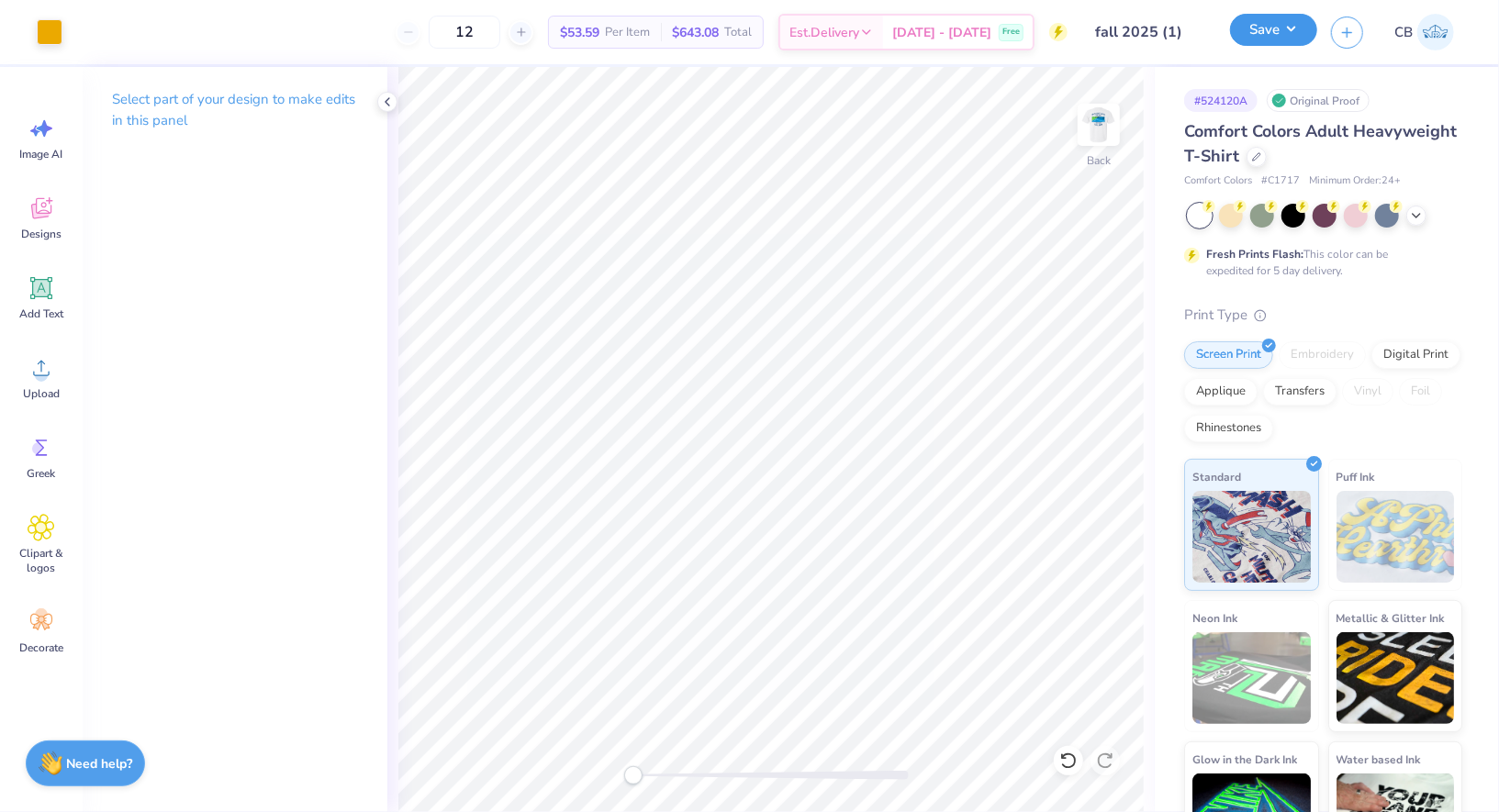
click at [1275, 33] on button "Save" at bounding box center [1274, 30] width 87 height 32
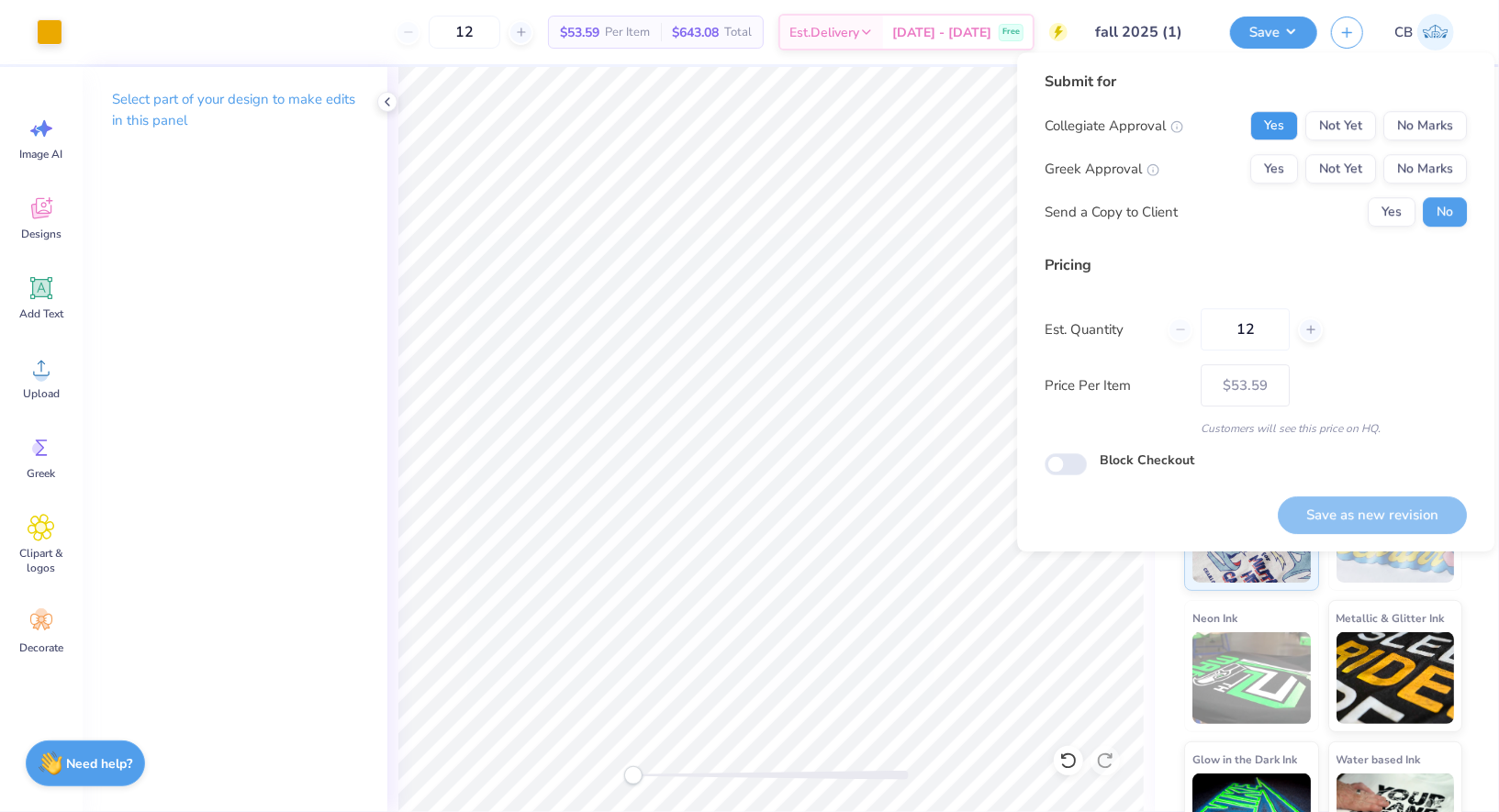
click at [1277, 122] on button "Yes" at bounding box center [1274, 126] width 47 height 30
click at [1437, 163] on button "No Marks" at bounding box center [1425, 169] width 83 height 30
click at [1366, 516] on button "Save as new revision" at bounding box center [1372, 515] width 189 height 38
type input "$53.59"
